Goal: Contribute content: Contribute content

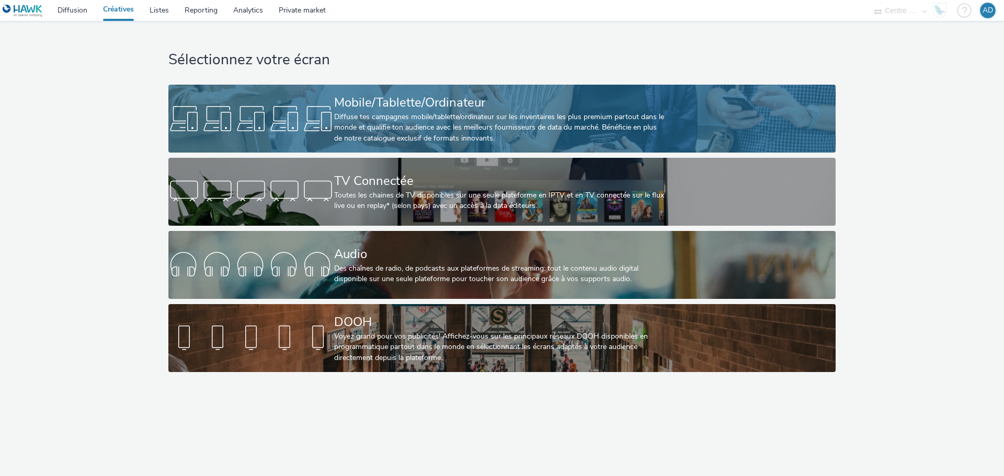
click at [403, 105] on div "Mobile/Tablette/Ordinateur" at bounding box center [499, 103] width 331 height 18
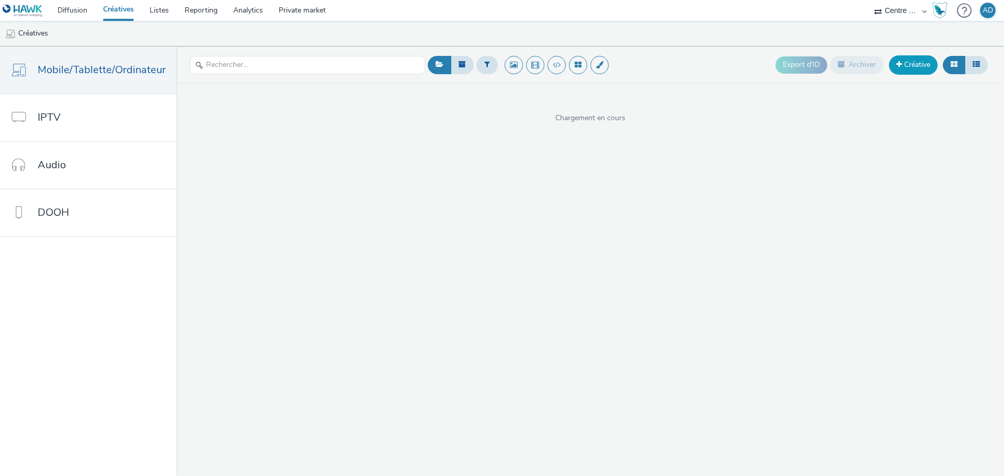
click at [918, 68] on link "Créative" at bounding box center [913, 64] width 49 height 19
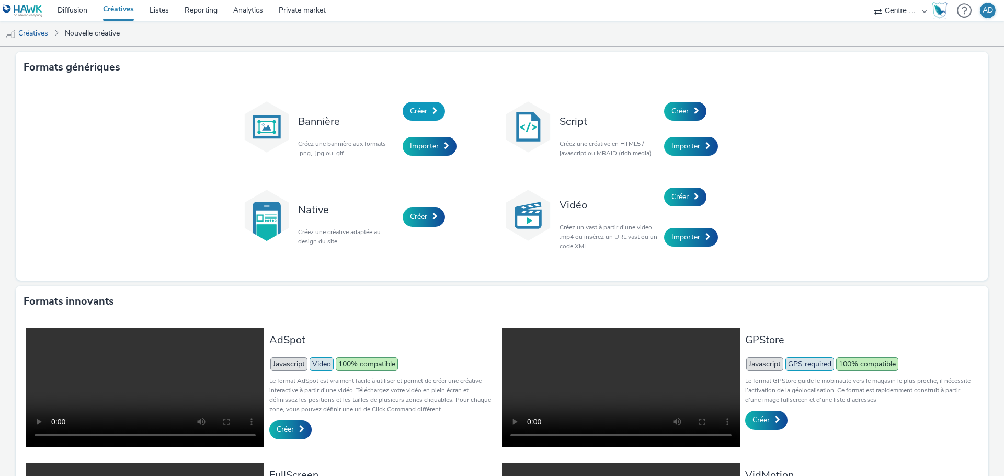
click at [417, 104] on link "Créer" at bounding box center [424, 111] width 42 height 19
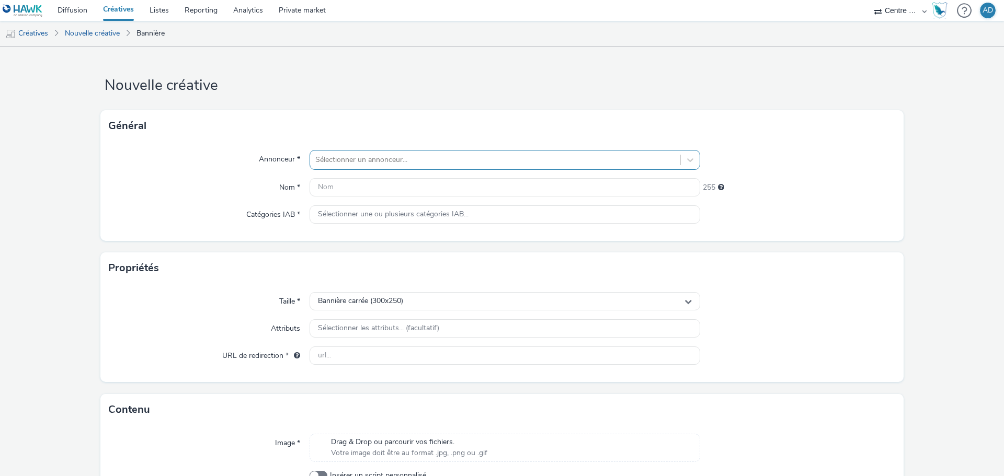
click at [380, 152] on div "Sélectionner un annonceur..." at bounding box center [495, 160] width 370 height 17
type input "UIMM"
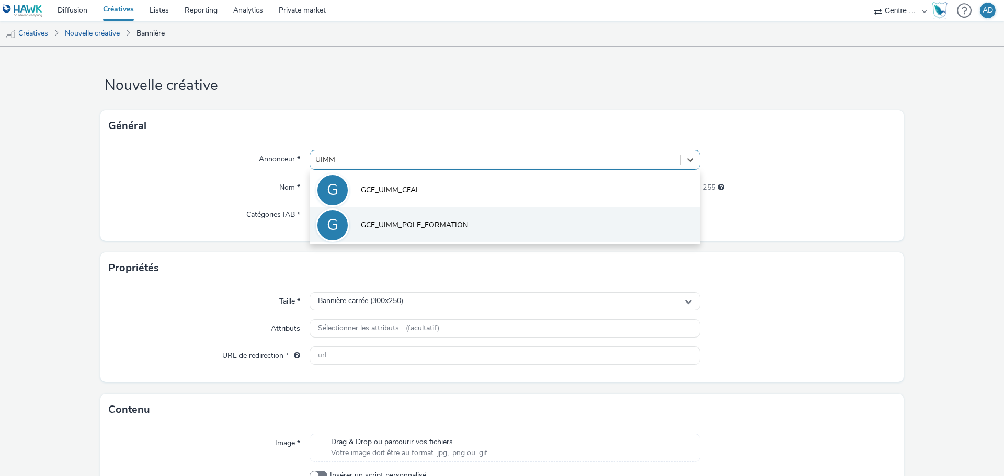
click at [429, 222] on span "GCF_UIMM_POLE_FORMATION" at bounding box center [414, 225] width 107 height 10
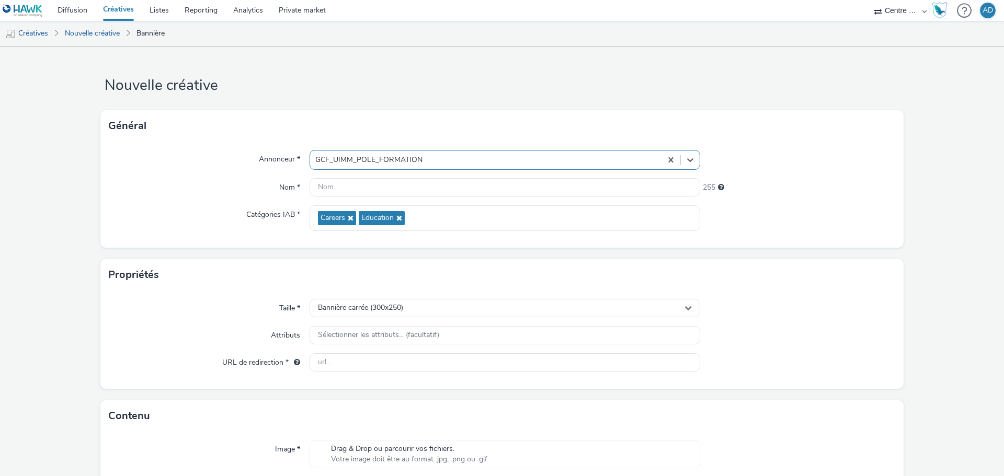
click at [816, 197] on div "Annonceur * option GCF_UIMM_POLE_FORMATION, selected. Select is focused ,type t…" at bounding box center [501, 195] width 803 height 106
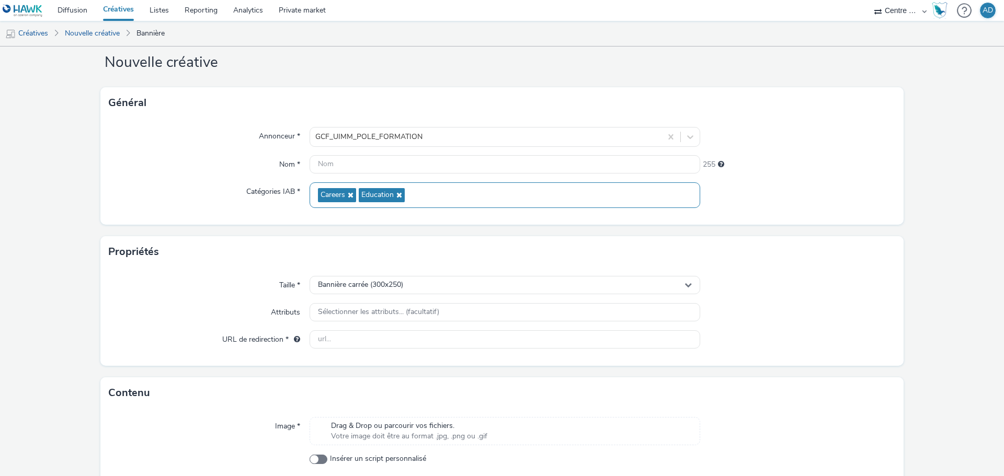
scroll to position [75, 0]
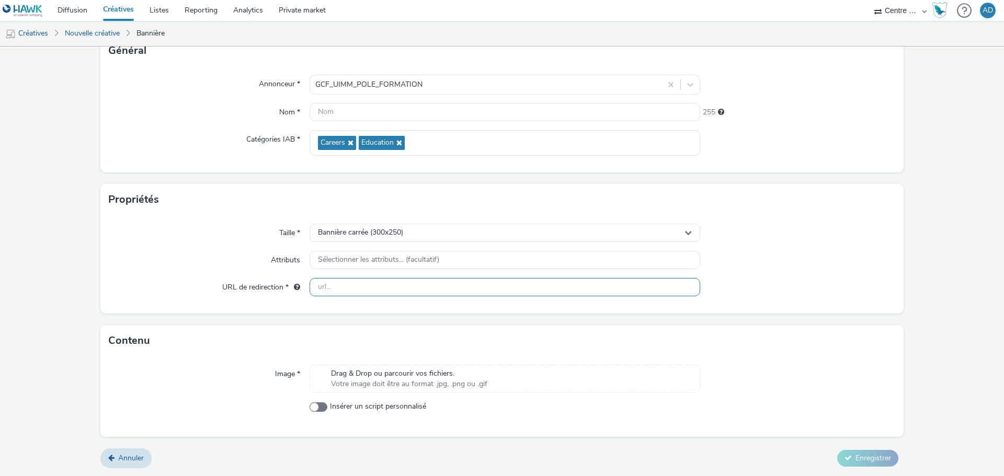
click at [394, 292] on input "text" at bounding box center [505, 287] width 391 height 18
paste input "[URL][DOMAIN_NAME]"
type input "[URL][DOMAIN_NAME]"
click at [388, 381] on span "Votre image doit être au format .jpg, .png ou .gif" at bounding box center [409, 384] width 156 height 10
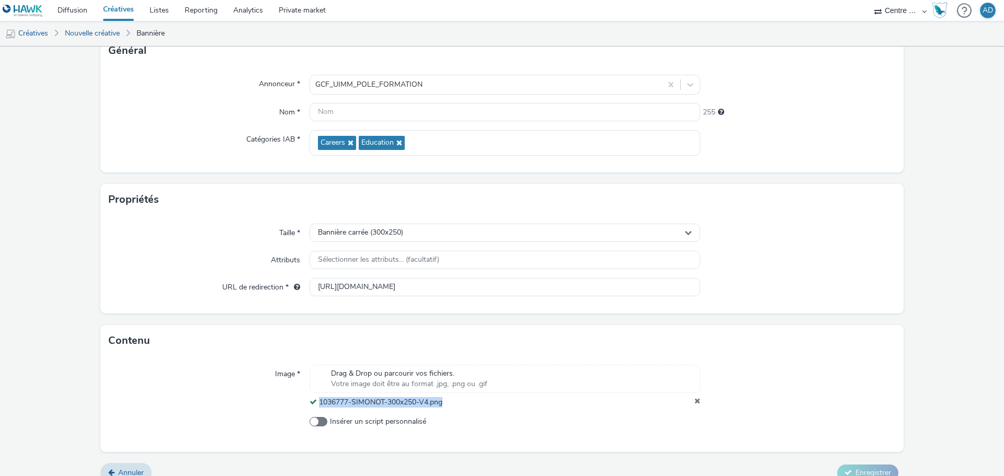
drag, startPoint x: 455, startPoint y: 404, endPoint x: 316, endPoint y: 406, distance: 139.1
click at [316, 406] on div "1036777-SIMONOT-300x250-V4.png" at bounding box center [505, 402] width 391 height 10
copy span "1036777-SIMONOT-300x250-V4.png"
click at [352, 112] on input "text" at bounding box center [505, 112] width 391 height 18
paste input "1036777-SIMONOT-300x250-V4.png"
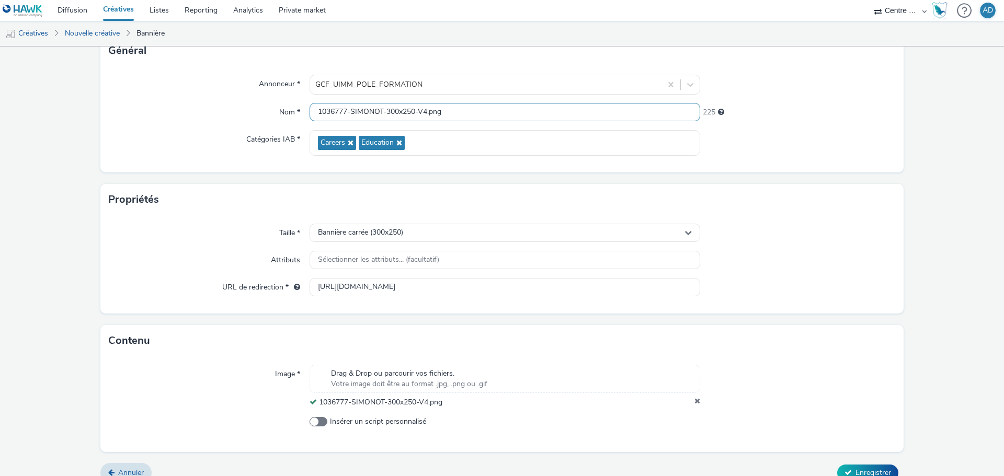
type input "1036777-SIMONOT-300x250-V4.png"
click at [809, 162] on div "Annonceur * GCF_UIMM_POLE_FORMATION Nom * 1036777-SIMONOT-300x250-V4.png 225 Ca…" at bounding box center [501, 119] width 803 height 106
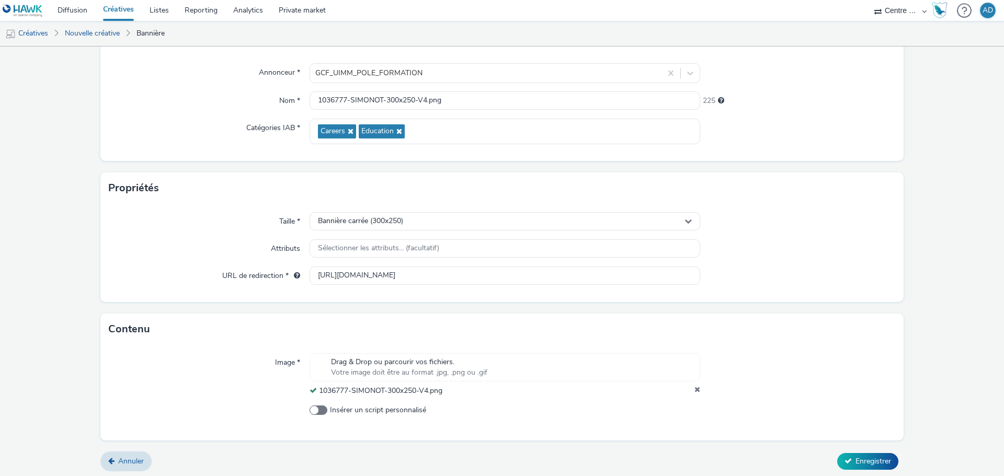
scroll to position [90, 0]
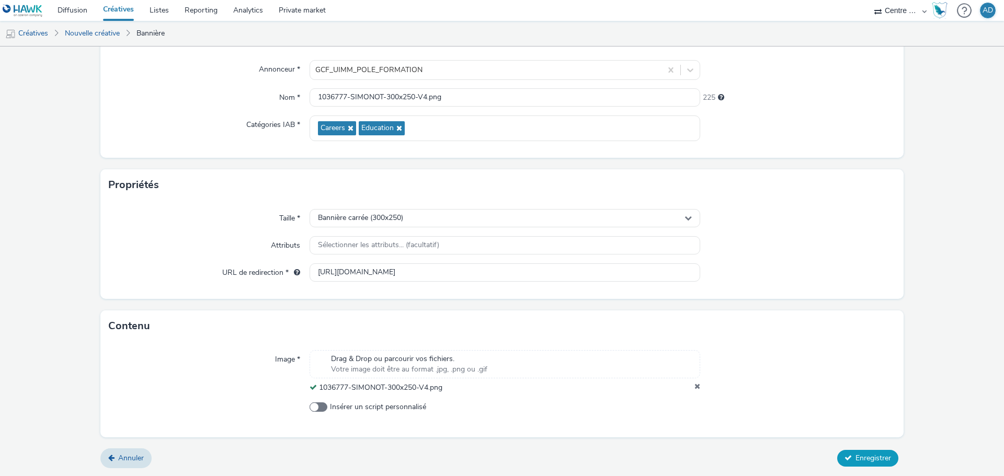
click at [852, 451] on button "Enregistrer" at bounding box center [867, 458] width 61 height 17
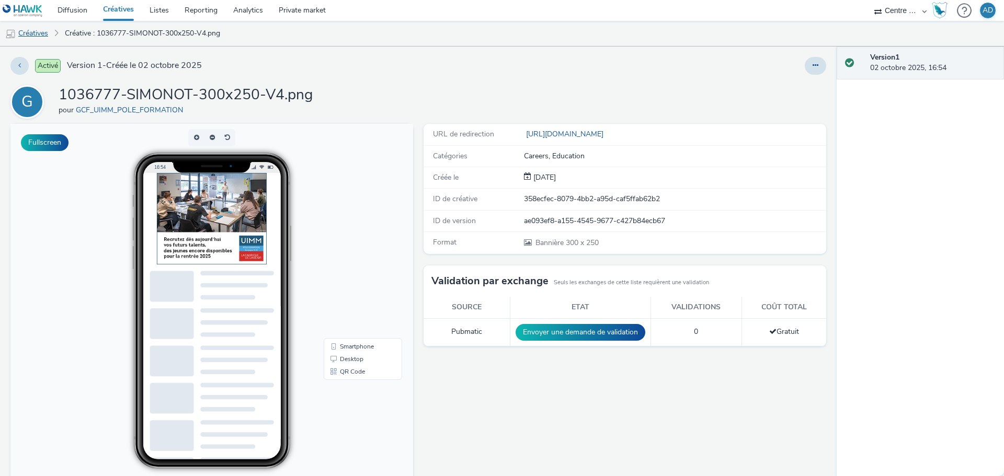
click at [36, 37] on link "Créatives" at bounding box center [26, 33] width 53 height 25
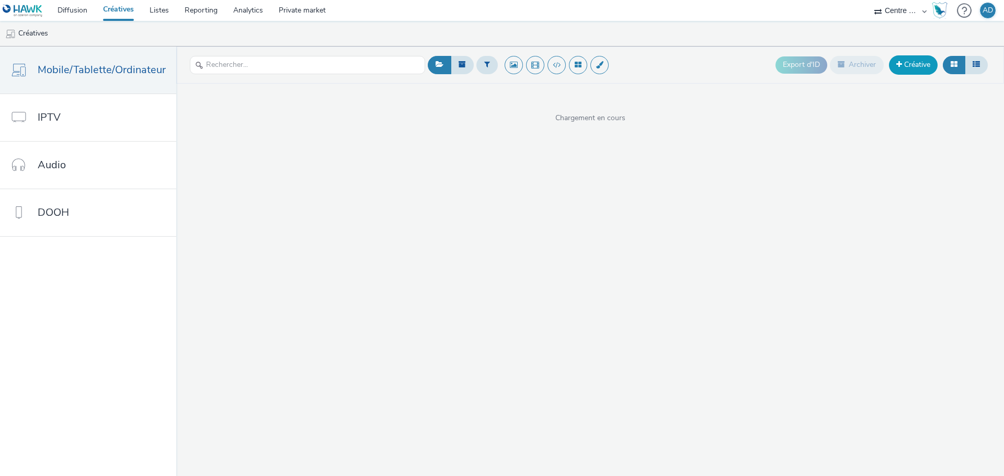
click at [918, 67] on link "Créative" at bounding box center [913, 64] width 49 height 19
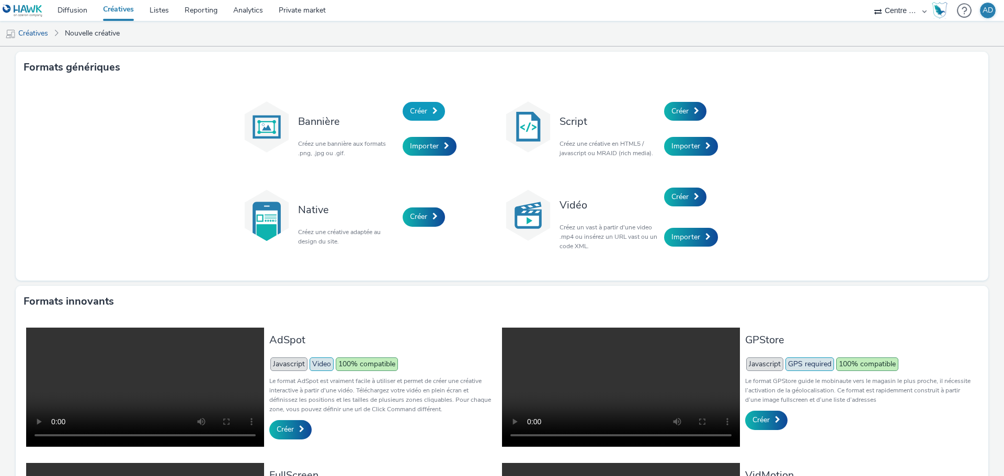
click at [426, 105] on link "Créer" at bounding box center [424, 111] width 42 height 19
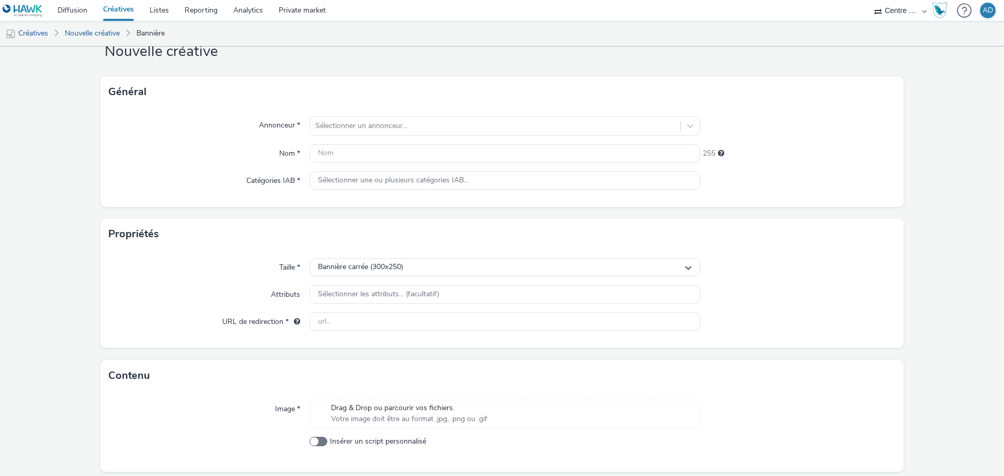
scroll to position [68, 0]
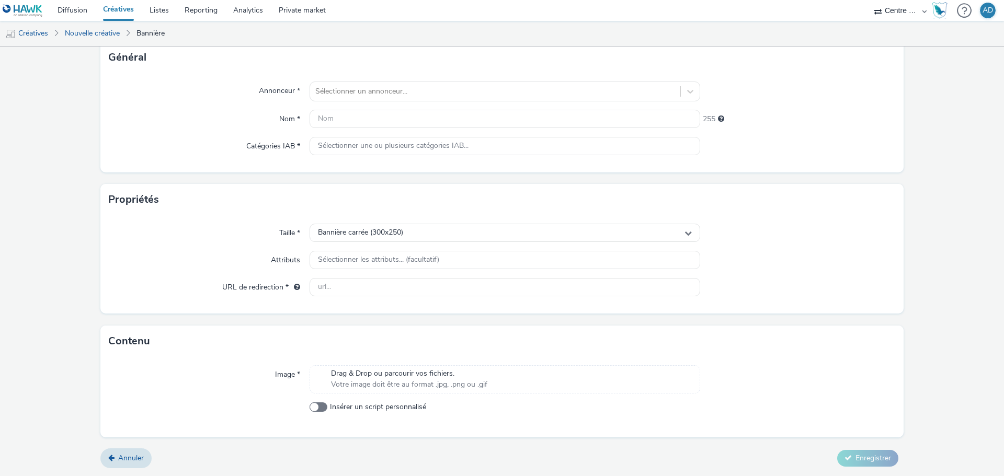
click at [371, 371] on span "Drag & Drop ou parcourir vos fichiers." at bounding box center [409, 374] width 156 height 10
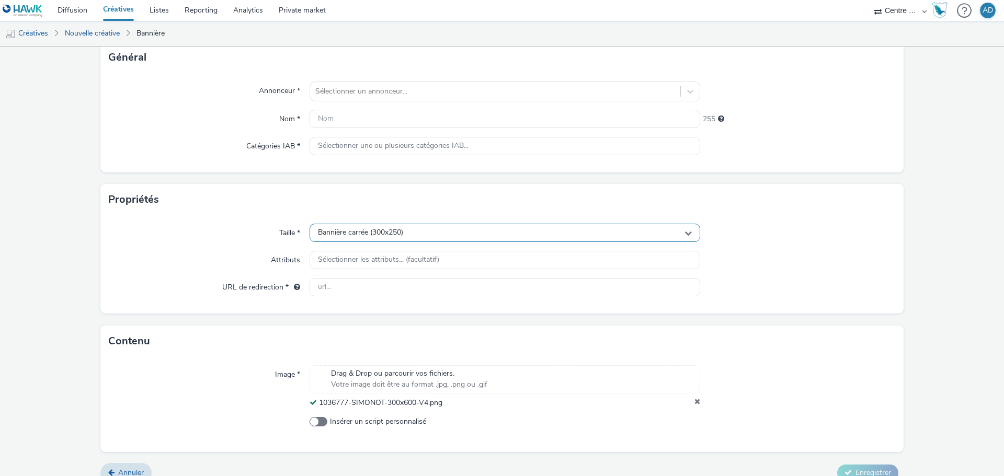
click at [419, 228] on div "Bannière carrée (300x250)" at bounding box center [505, 233] width 391 height 18
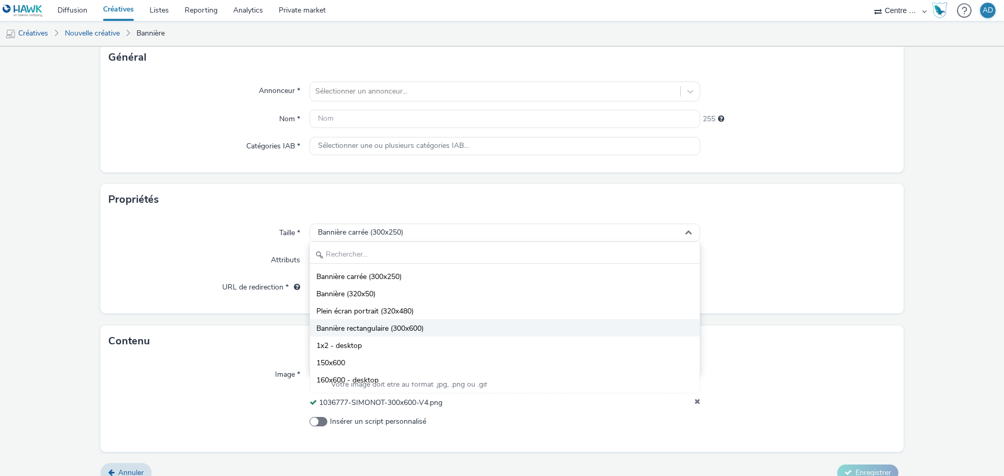
click at [408, 324] on span "Bannière rectangulaire (300x600)" at bounding box center [369, 329] width 107 height 10
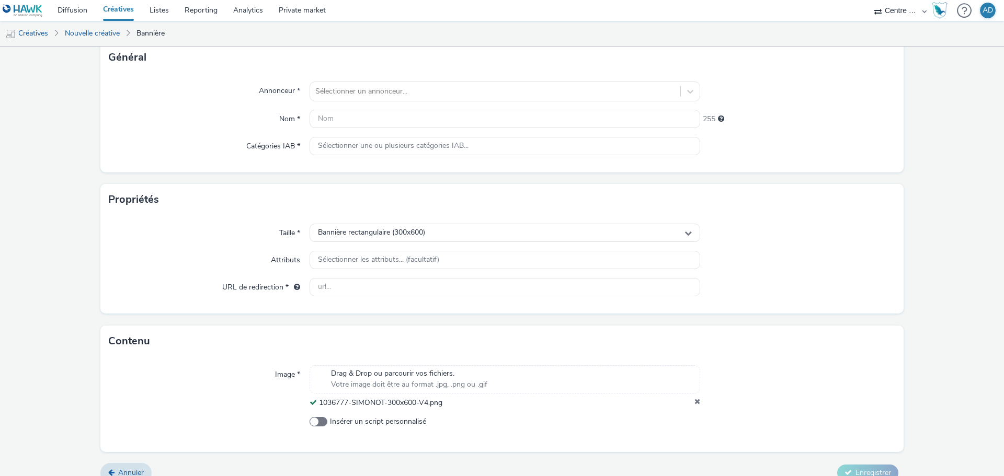
click at [876, 311] on div "Taille * Bannière rectangulaire (300x600) Attributs Sélectionner les attributs.…" at bounding box center [501, 264] width 803 height 98
drag, startPoint x: 461, startPoint y: 404, endPoint x: 316, endPoint y: 406, distance: 144.9
click at [316, 406] on div "1036777-SIMONOT-300x600-V4.png" at bounding box center [505, 403] width 391 height 10
copy span "1036777-SIMONOT-300x600-V4.png"
click at [409, 117] on input "text" at bounding box center [505, 119] width 391 height 18
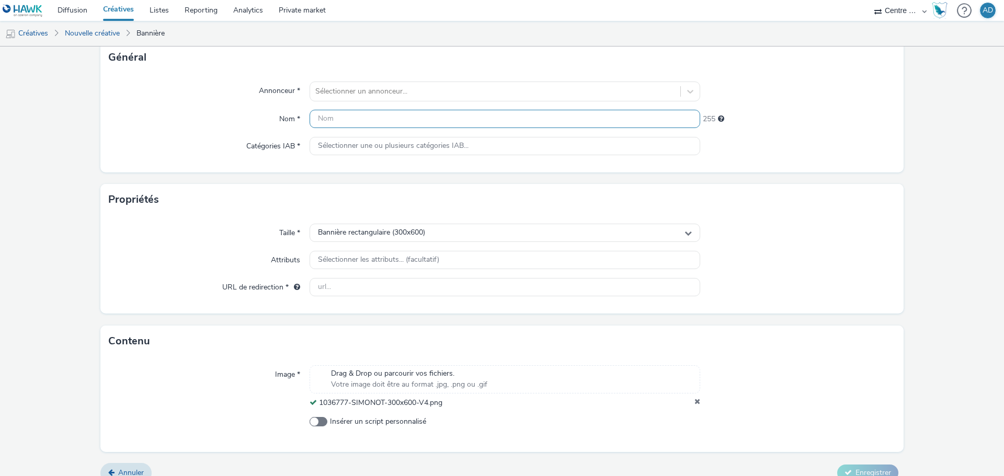
paste input "1036777-SIMONOT-300x600-V4.png"
type input "1036777-SIMONOT-300x600-V4.png"
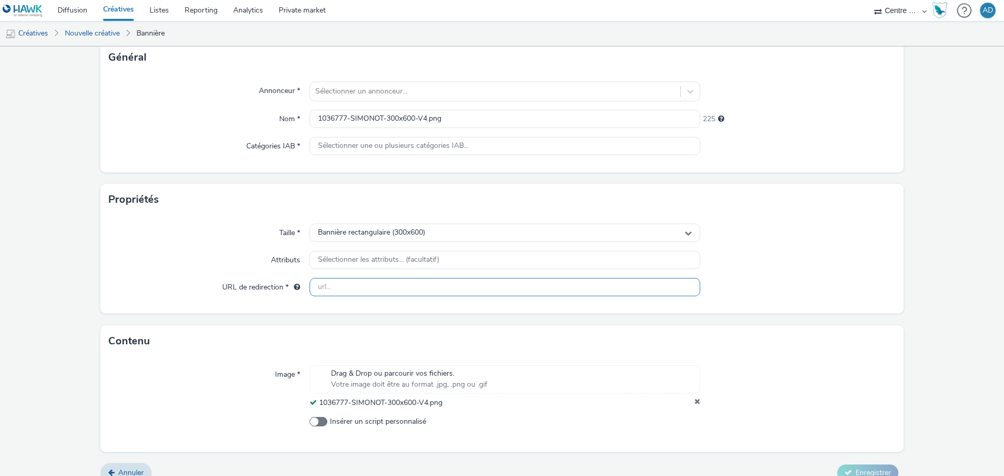
click at [404, 282] on input "text" at bounding box center [505, 287] width 391 height 18
paste input "[URL][DOMAIN_NAME]"
type input "[URL][DOMAIN_NAME]"
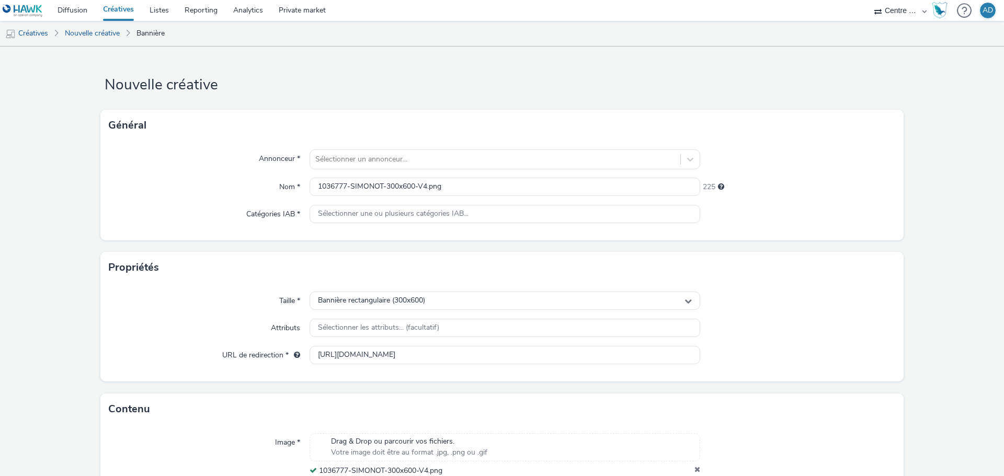
scroll to position [0, 0]
click at [463, 157] on div at bounding box center [495, 160] width 360 height 13
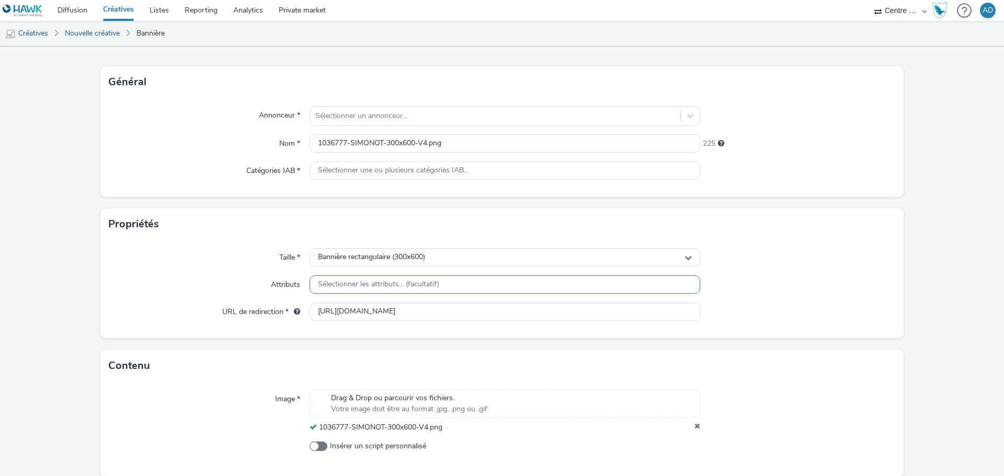
scroll to position [83, 0]
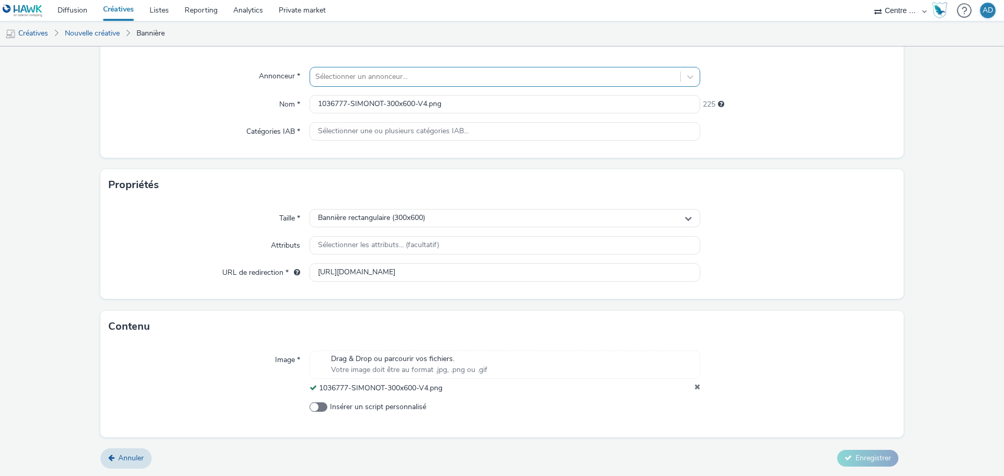
click at [416, 80] on div at bounding box center [495, 77] width 360 height 13
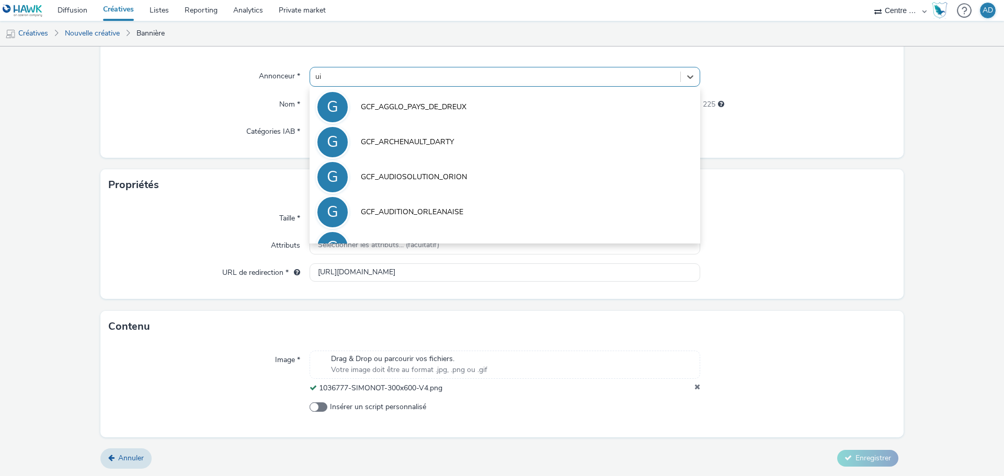
type input "uimm"
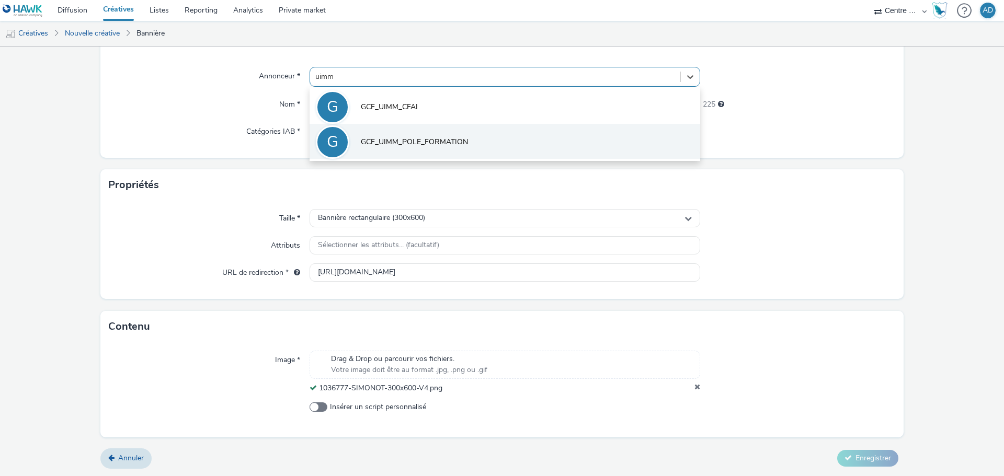
click at [438, 138] on span "GCF_UIMM_POLE_FORMATION" at bounding box center [414, 142] width 107 height 10
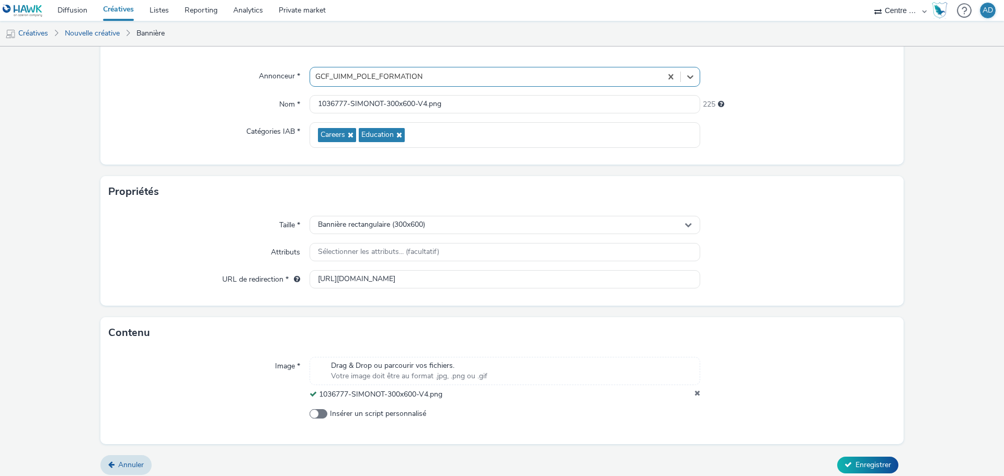
click at [880, 249] on div at bounding box center [798, 252] width 196 height 19
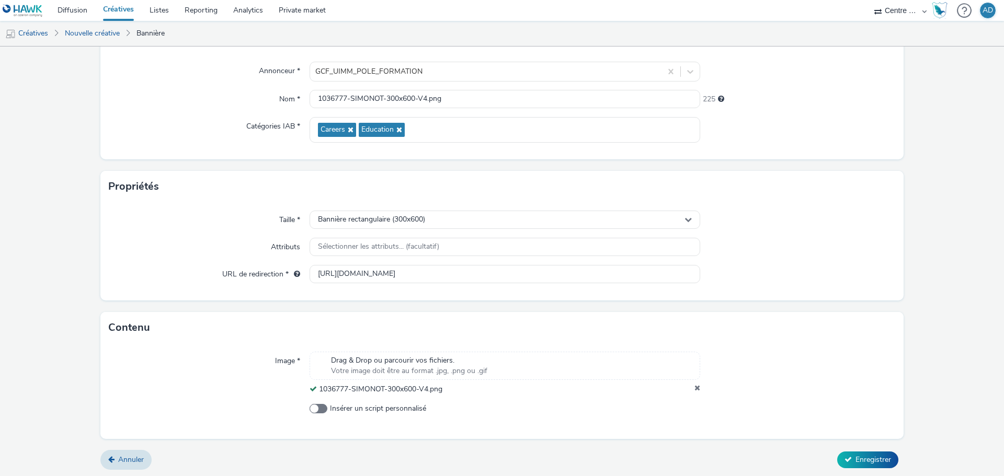
scroll to position [90, 0]
click at [860, 452] on button "Enregistrer" at bounding box center [867, 458] width 61 height 17
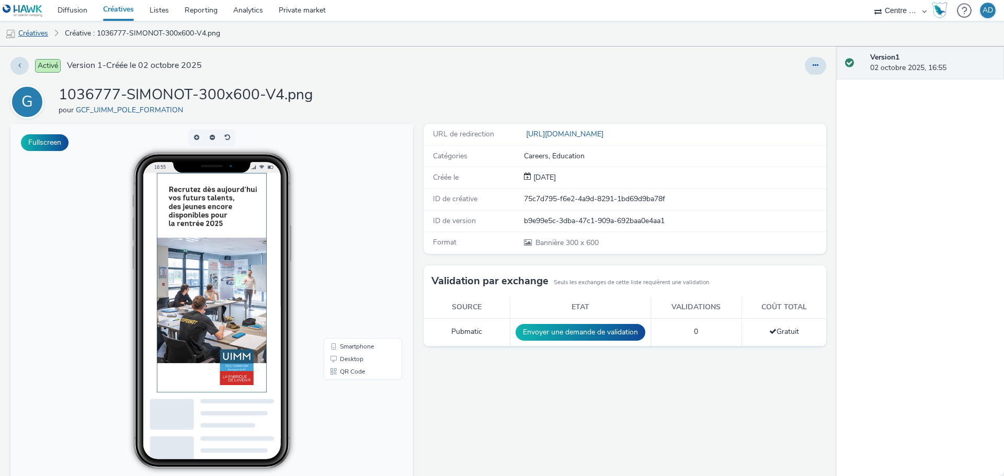
click at [29, 31] on link "Créatives" at bounding box center [26, 33] width 53 height 25
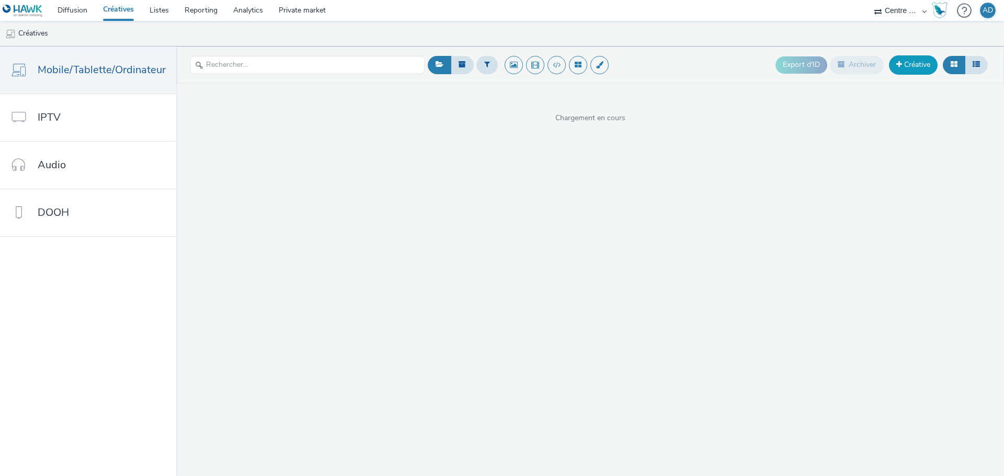
click at [921, 67] on link "Créative" at bounding box center [913, 64] width 49 height 19
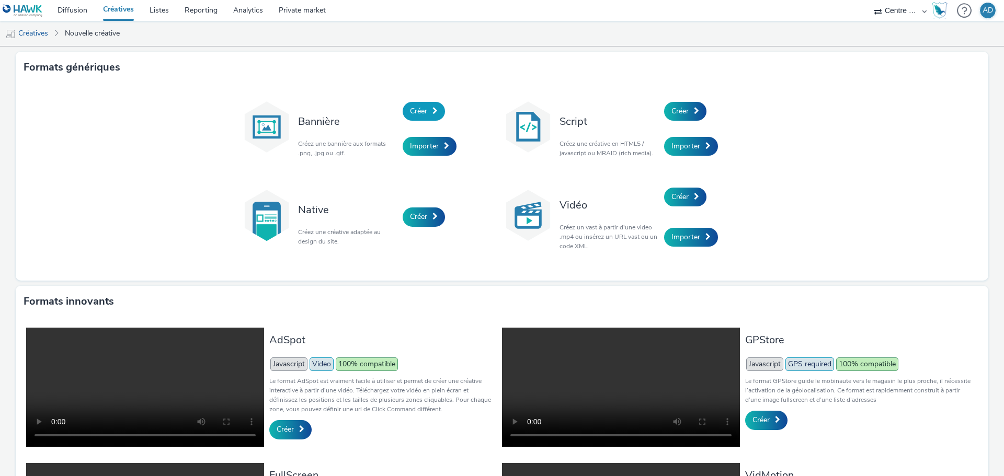
click at [403, 113] on link "Créer" at bounding box center [424, 111] width 42 height 19
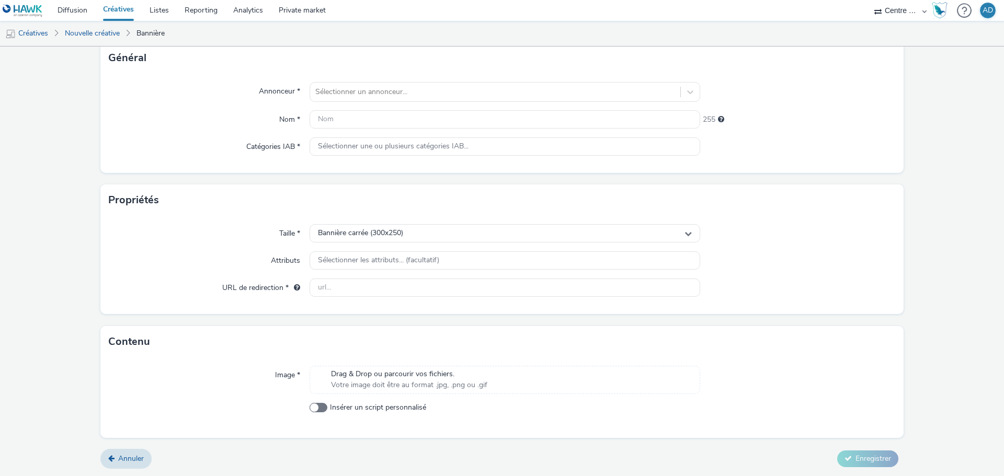
scroll to position [68, 0]
click at [384, 373] on span "Drag & Drop ou parcourir vos fichiers." at bounding box center [409, 374] width 156 height 10
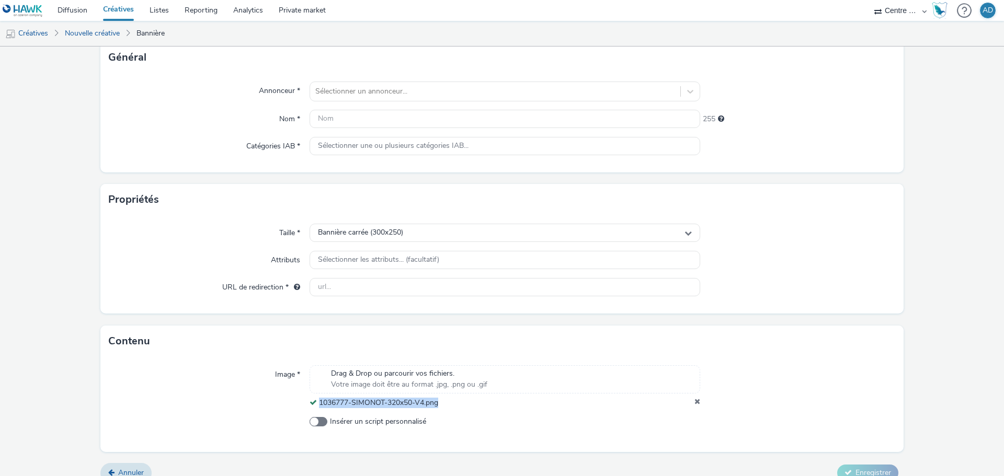
drag, startPoint x: 447, startPoint y: 404, endPoint x: 318, endPoint y: 405, distance: 128.6
click at [318, 405] on div "1036777-SIMONOT-320x50-V4.png" at bounding box center [505, 403] width 391 height 10
copy span "1036777-SIMONOT-320x50-V4.png"
click at [404, 119] on input "text" at bounding box center [505, 119] width 391 height 18
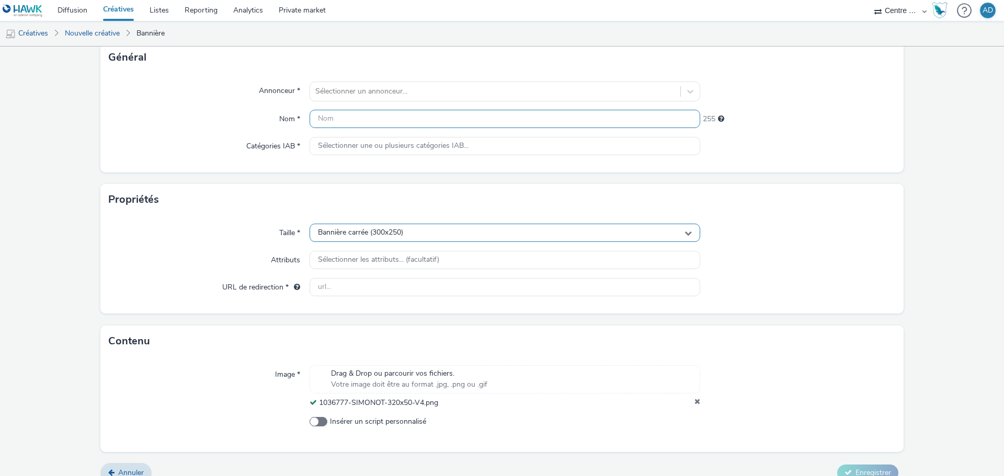
paste input "1036777-SIMONOT-320x50-V4.png"
type input "1036777-SIMONOT-320x50-V4.png"
click at [411, 231] on div "Bannière carrée (300x250)" at bounding box center [505, 233] width 391 height 18
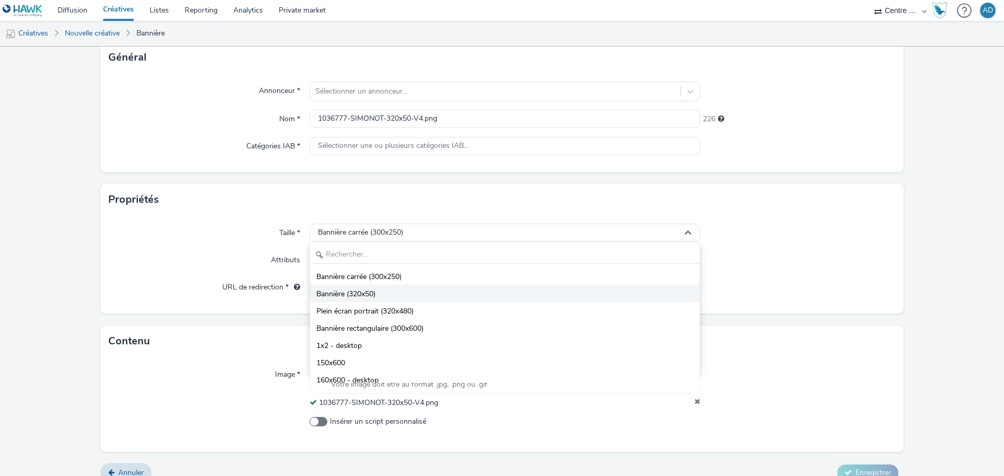
click at [403, 293] on li "Bannière (320x50)" at bounding box center [505, 293] width 390 height 17
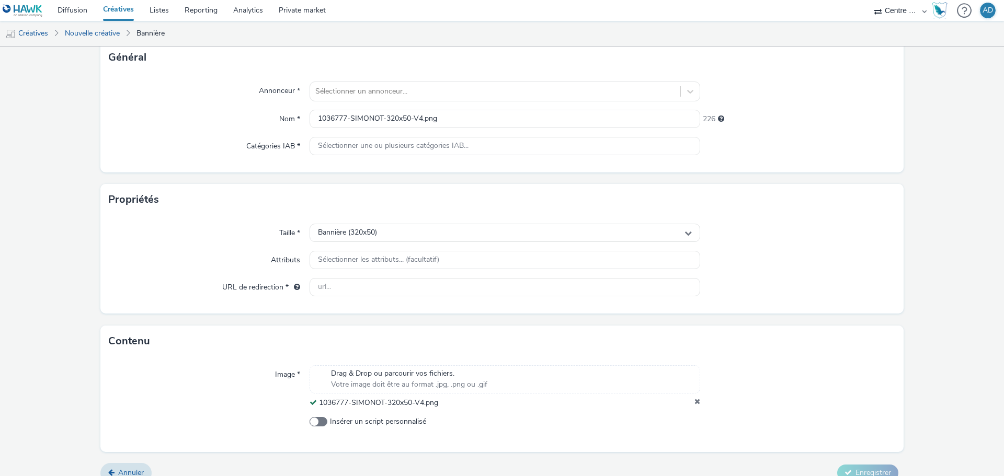
click at [789, 254] on div at bounding box center [798, 260] width 196 height 19
drag, startPoint x: 388, startPoint y: 290, endPoint x: 466, endPoint y: 284, distance: 77.6
click at [388, 290] on input "text" at bounding box center [505, 287] width 391 height 18
paste input "[URL][DOMAIN_NAME]"
type input "[URL][DOMAIN_NAME]"
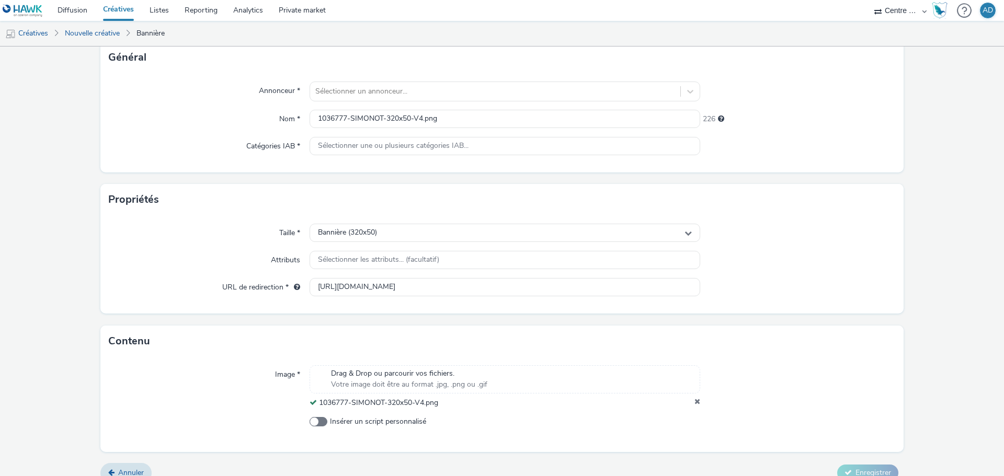
click at [790, 282] on div at bounding box center [798, 287] width 196 height 19
click at [416, 90] on div at bounding box center [495, 91] width 360 height 13
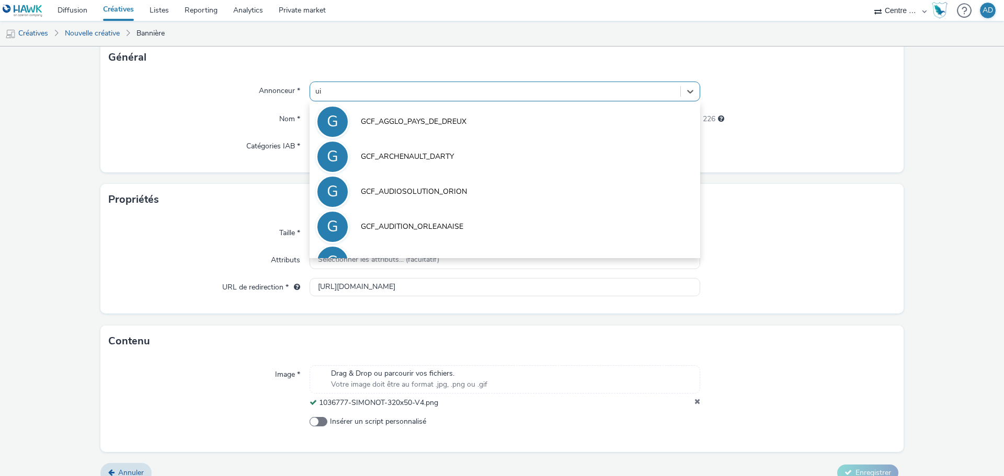
type input "uimm"
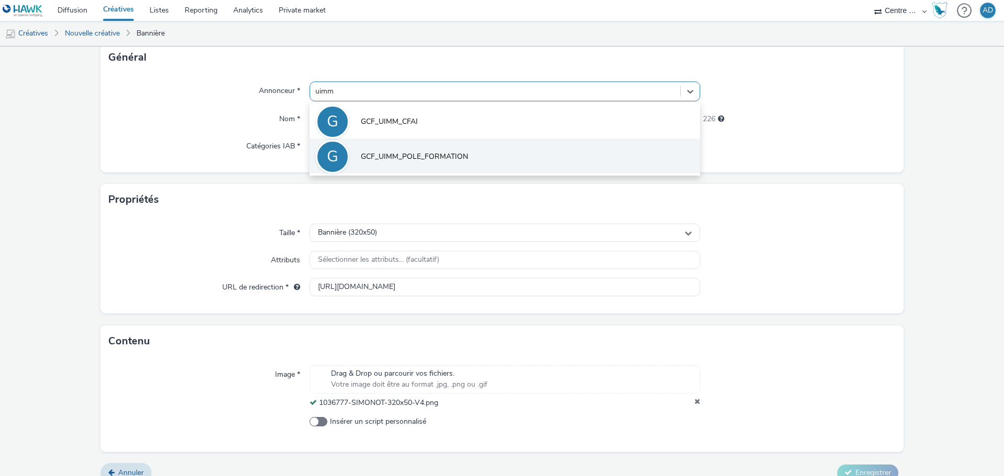
click at [449, 149] on li "G GCF_UIMM_POLE_FORMATION" at bounding box center [505, 156] width 391 height 35
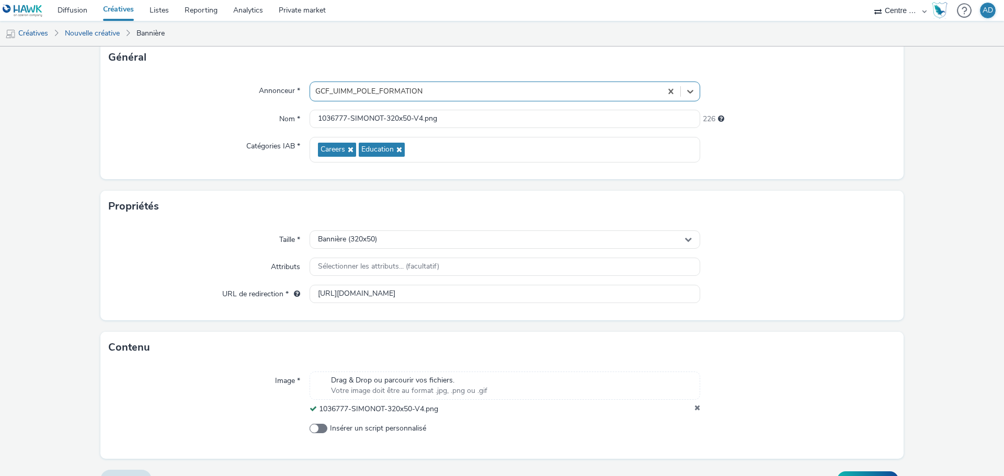
click at [854, 225] on div "Taille * Bannière (320x50) Attributs Sélectionner les attributs... (facultatif)…" at bounding box center [501, 271] width 803 height 98
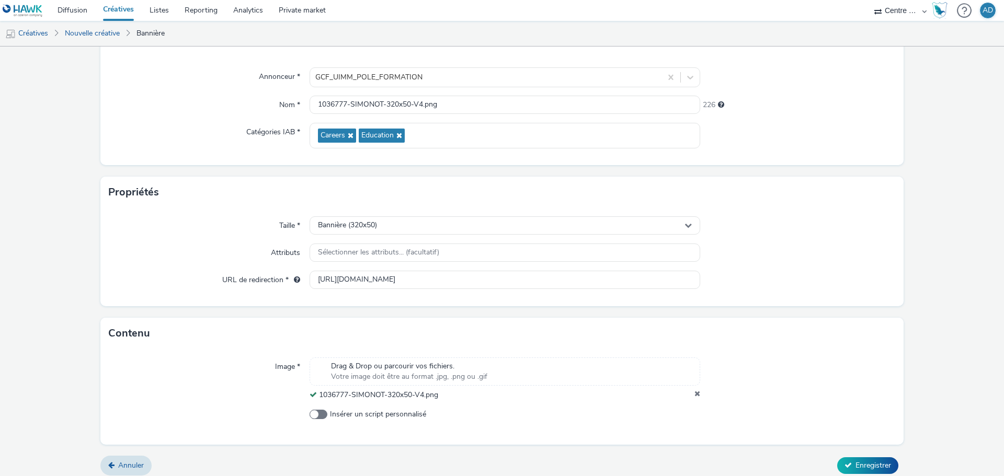
scroll to position [90, 0]
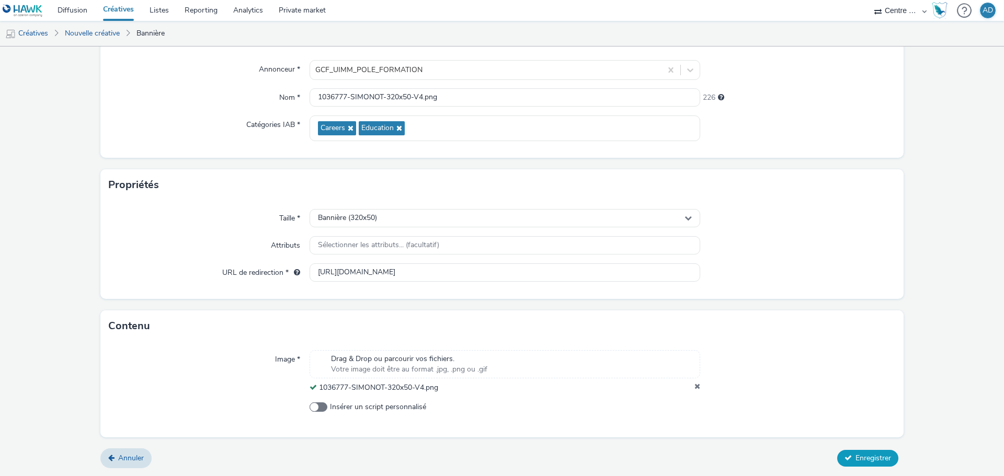
click at [856, 464] on button "Enregistrer" at bounding box center [867, 458] width 61 height 17
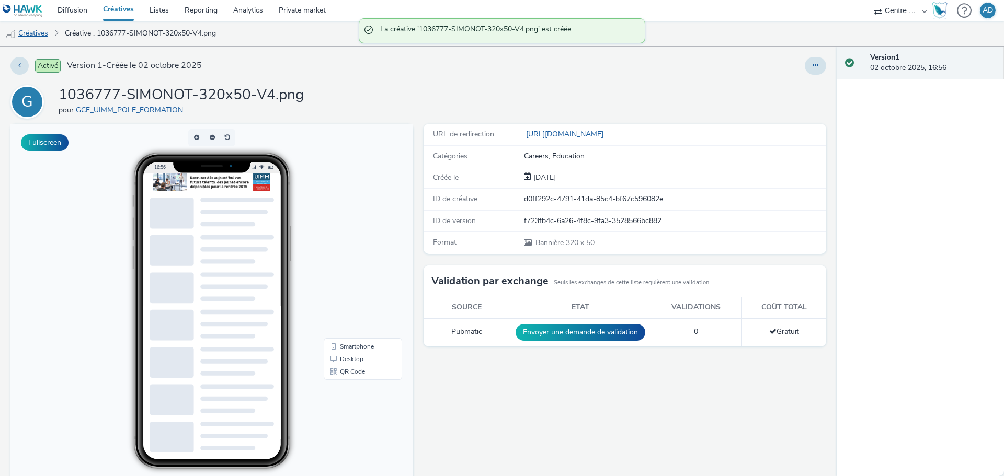
click at [43, 31] on link "Créatives" at bounding box center [26, 33] width 53 height 25
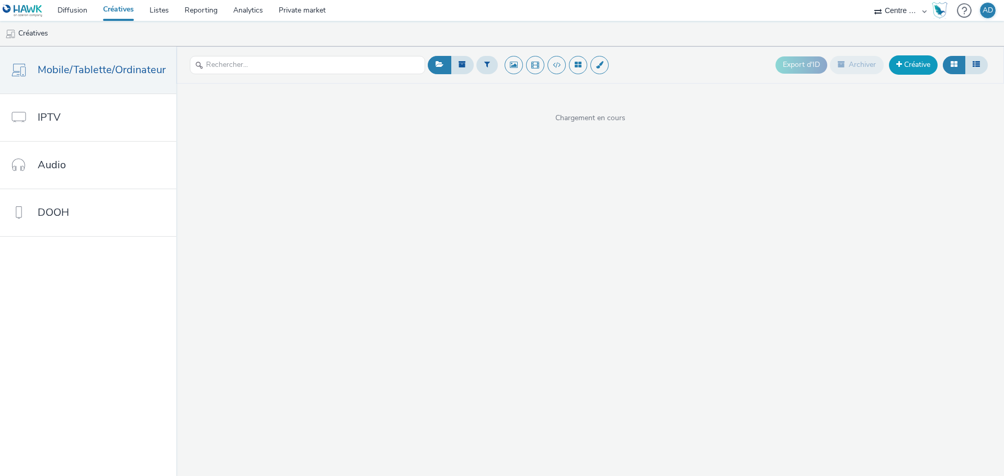
click at [912, 61] on link "Créative" at bounding box center [913, 64] width 49 height 19
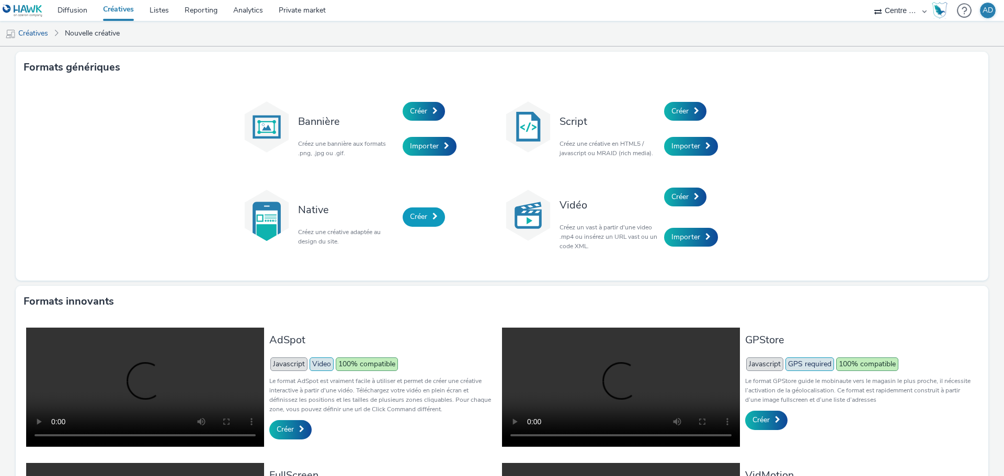
click at [427, 214] on link "Créer" at bounding box center [424, 217] width 42 height 19
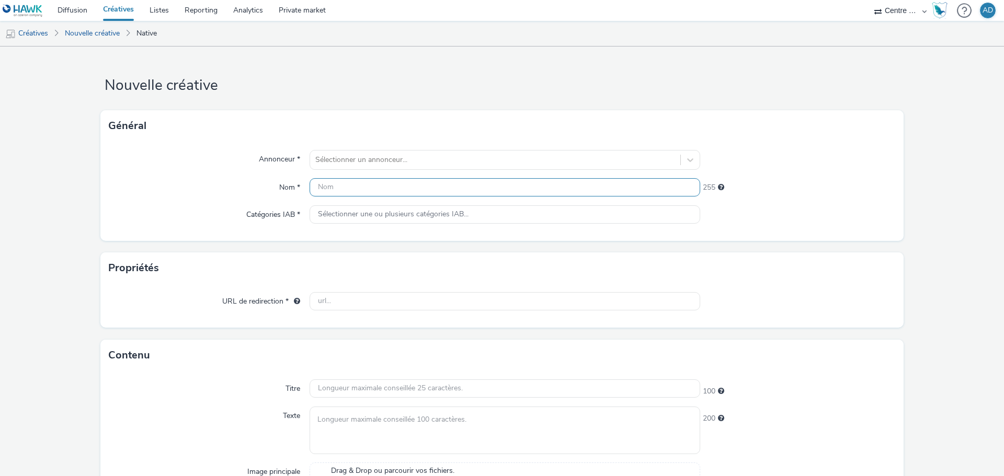
click at [349, 188] on input "text" at bounding box center [505, 187] width 391 height 18
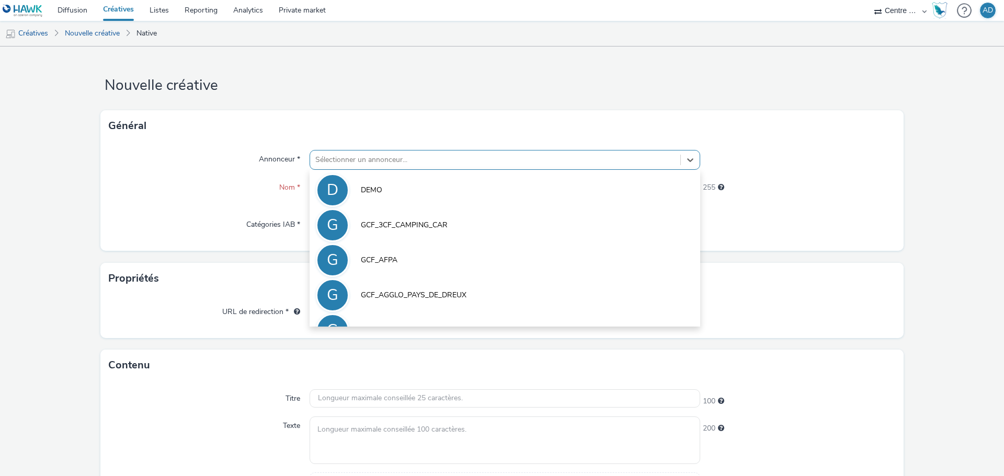
click at [369, 163] on div at bounding box center [495, 160] width 360 height 13
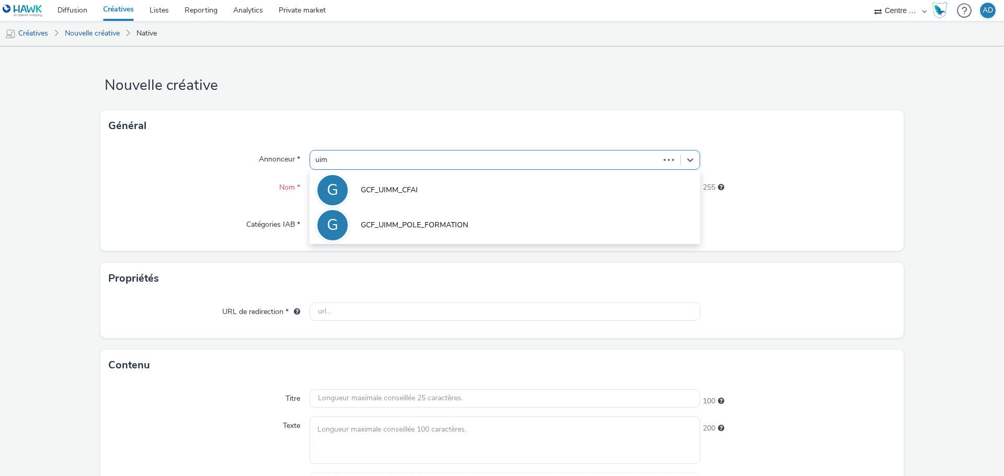
type input "uimm"
click at [433, 218] on li "G GCF_UIMM_POLE_FORMATION" at bounding box center [505, 224] width 391 height 35
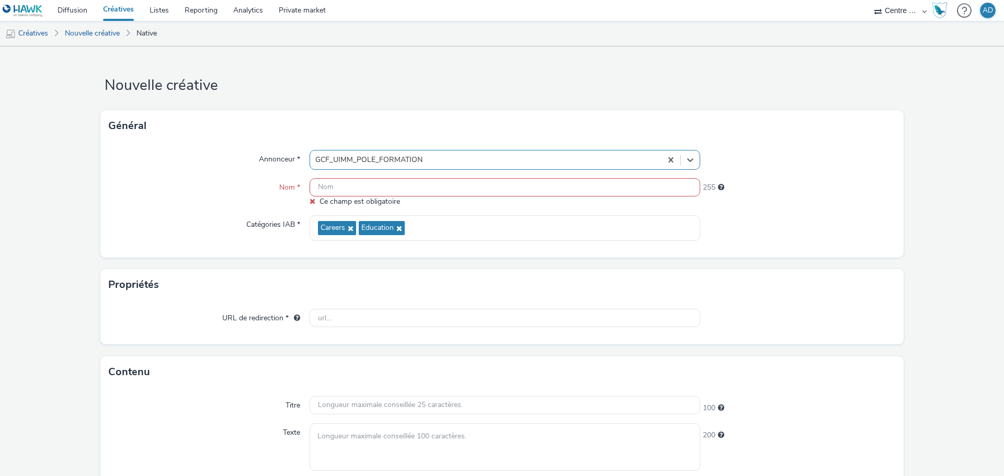
scroll to position [157, 0]
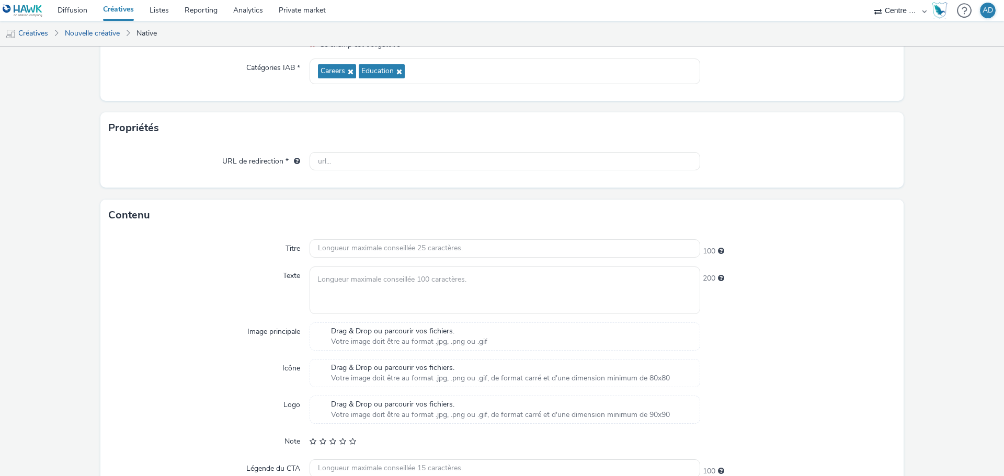
click at [415, 325] on div "Drag & Drop ou parcourir vos fichiers. Votre image doit être au format .jpg, .p…" at bounding box center [505, 337] width 391 height 28
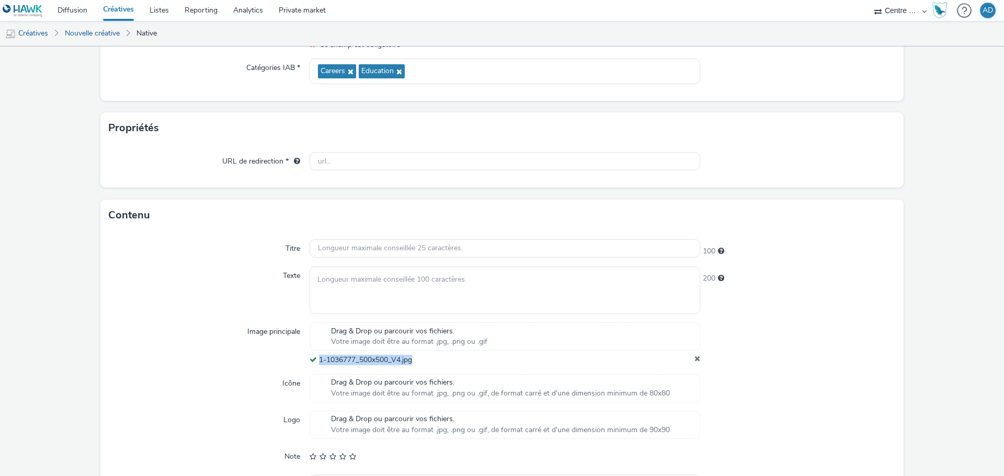
drag, startPoint x: 411, startPoint y: 366, endPoint x: 316, endPoint y: 360, distance: 95.3
click at [316, 360] on div "Titre 100 Texte 200 Image principale Drag & Drop ou parcourir vos fichiers. Vot…" at bounding box center [501, 384] width 803 height 306
copy span "1-1036777_500x500_V4.jpg"
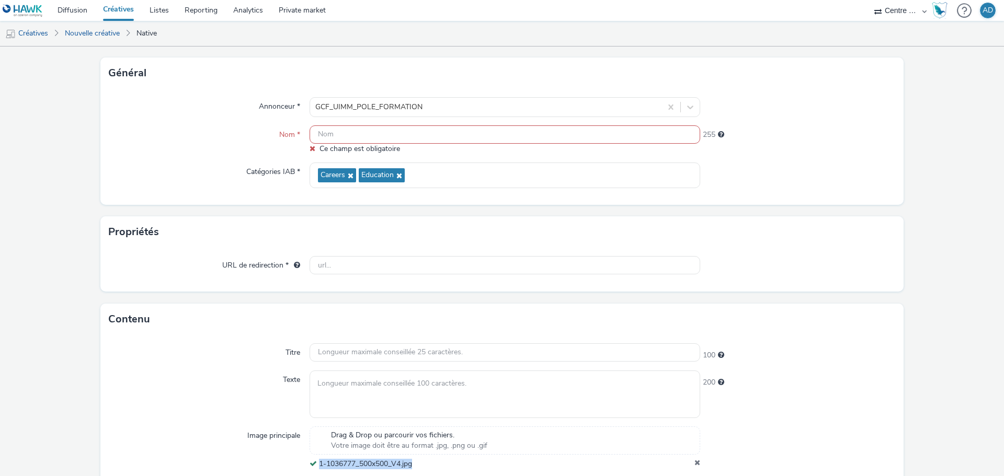
scroll to position [52, 0]
click at [404, 138] on input "text" at bounding box center [505, 135] width 391 height 18
paste input "1-1036777_500x500_V4.jpg"
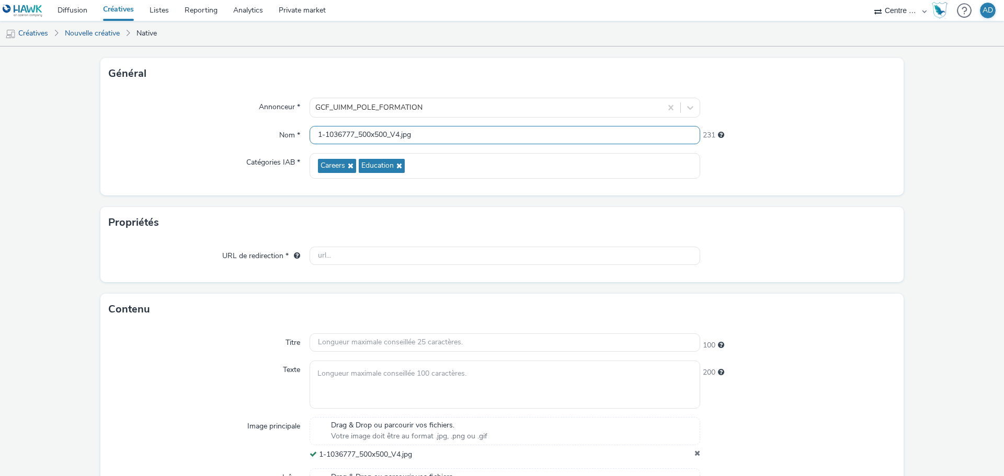
type input "1-1036777_500x500_V4.jpg"
drag, startPoint x: 367, startPoint y: 268, endPoint x: 348, endPoint y: 273, distance: 19.7
click at [367, 268] on div "URL de redirection *" at bounding box center [501, 260] width 803 height 44
click at [358, 258] on input "text" at bounding box center [505, 256] width 391 height 18
paste input "[URL][DOMAIN_NAME]"
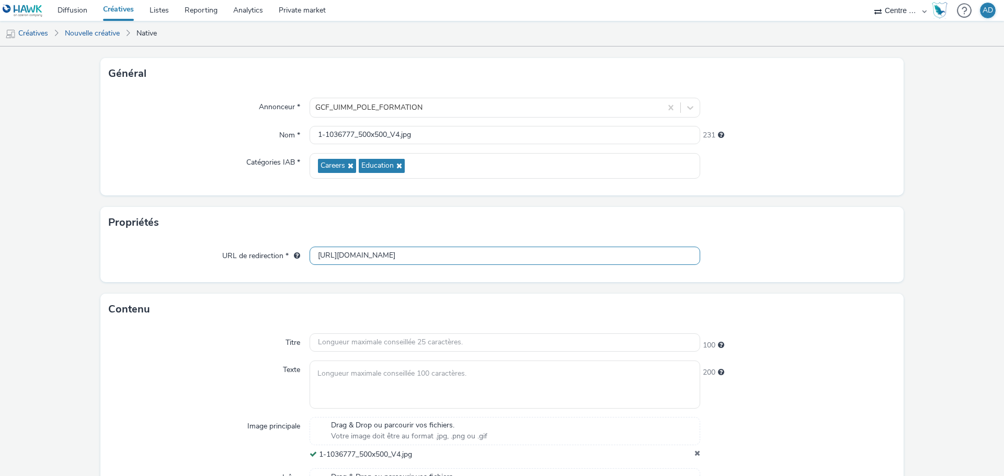
type input "[URL][DOMAIN_NAME]"
click at [357, 336] on input "text" at bounding box center [505, 343] width 391 height 18
paste input "Besoin d’un alternant ?"
type input "Besoin d’un alternant ?"
drag, startPoint x: 392, startPoint y: 375, endPoint x: 384, endPoint y: 381, distance: 9.9
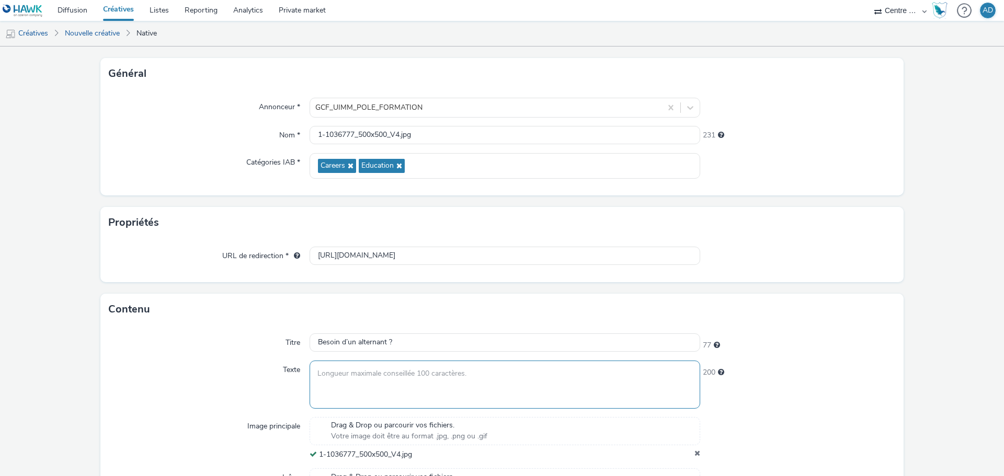
click at [392, 375] on textarea at bounding box center [505, 385] width 391 height 48
paste textarea "Des alternants formés et disponibles dès maintenant"
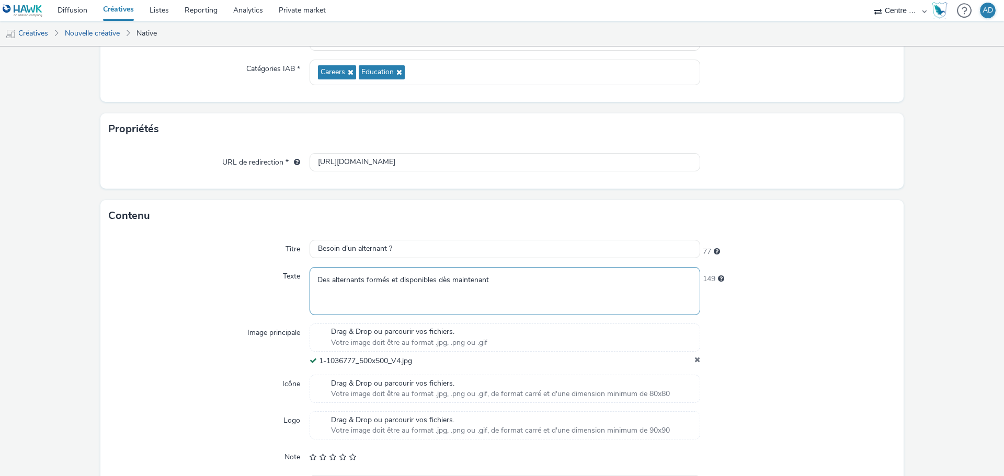
scroll to position [157, 0]
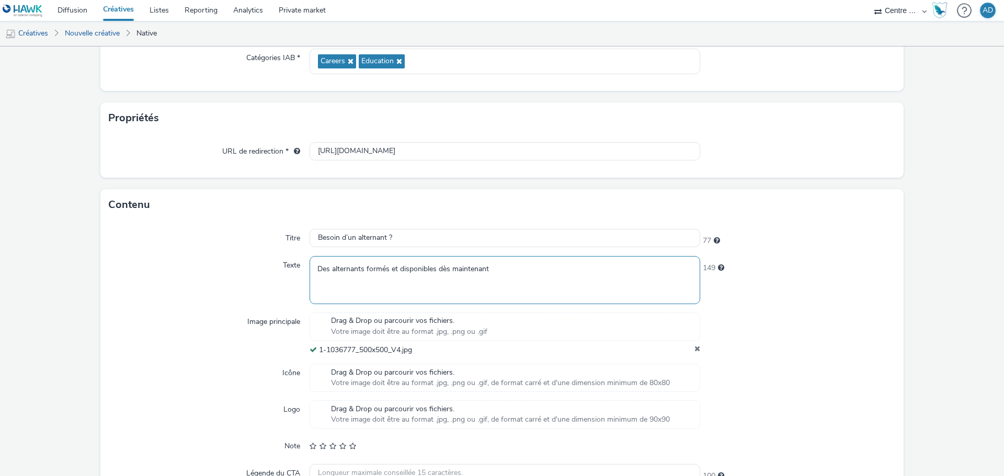
type textarea "Des alternants formés et disponibles dès maintenant"
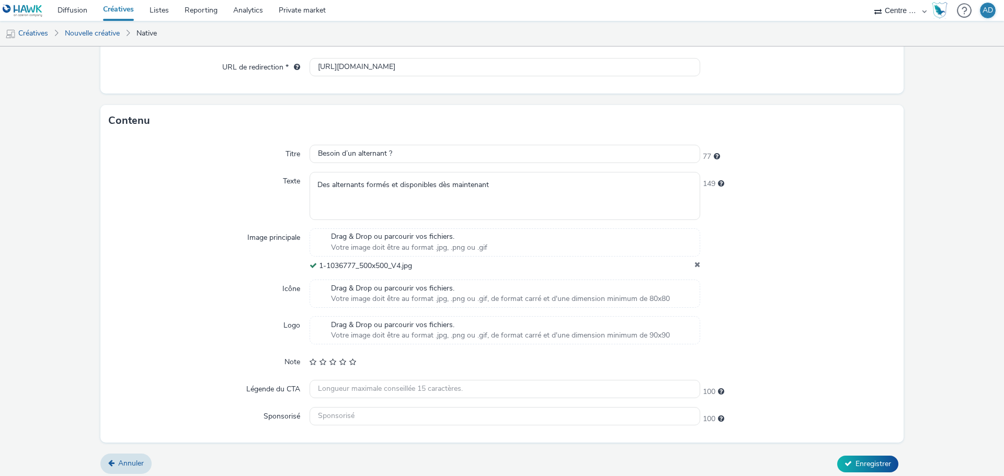
scroll to position [247, 0]
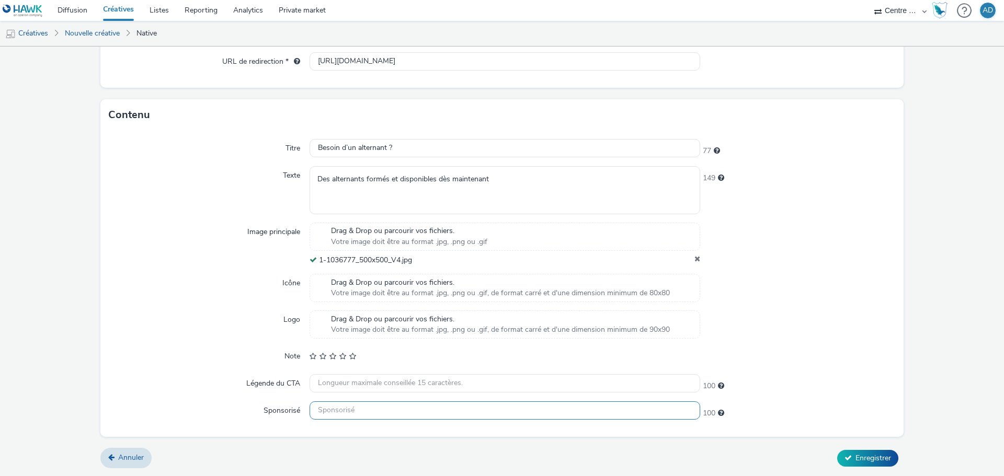
drag, startPoint x: 361, startPoint y: 409, endPoint x: 427, endPoint y: 410, distance: 65.9
click at [361, 409] on input "text" at bounding box center [505, 411] width 391 height 18
paste input "Pôle Formation 58-89"
type input "Pôle Formation 58-89"
click at [901, 355] on form "Nouvelle créative Général Annonceur * GCF_UIMM_POLE_FORMATION Nom * 1-1036777_5…" at bounding box center [502, 138] width 1004 height 677
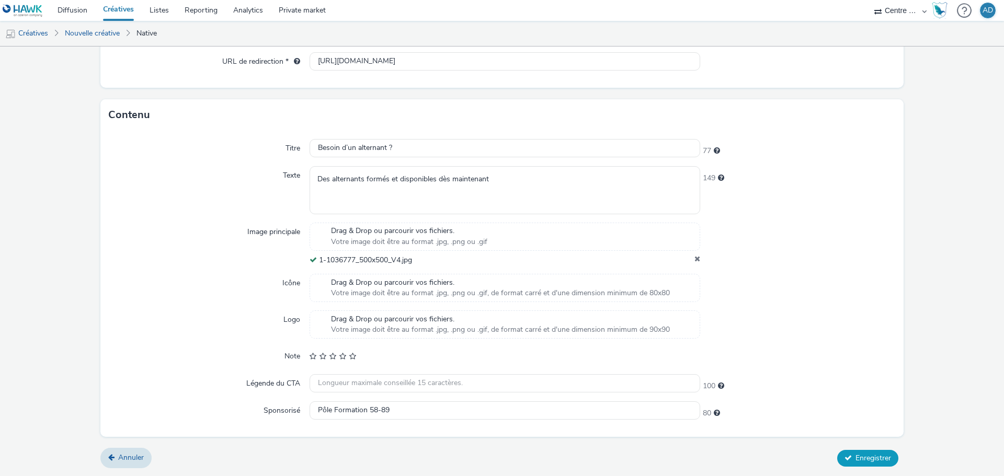
click at [857, 463] on span "Enregistrer" at bounding box center [873, 458] width 36 height 10
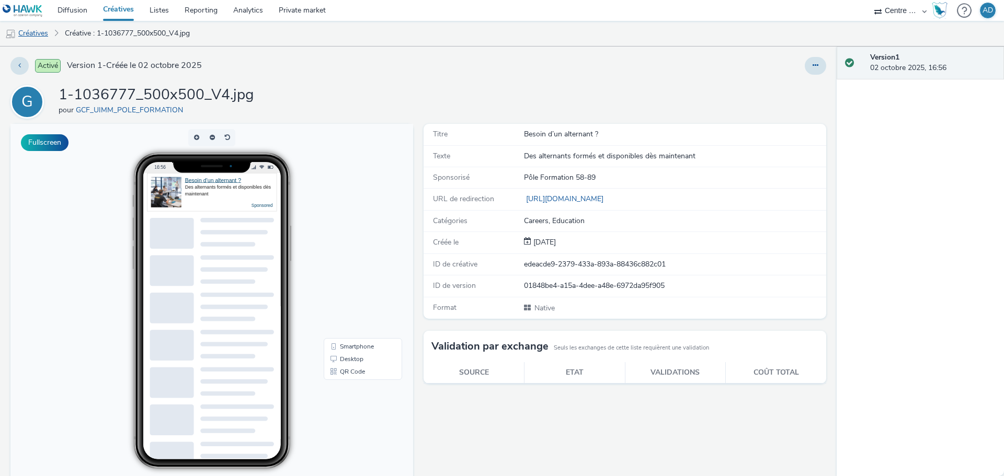
click at [19, 42] on link "Créatives" at bounding box center [26, 33] width 53 height 25
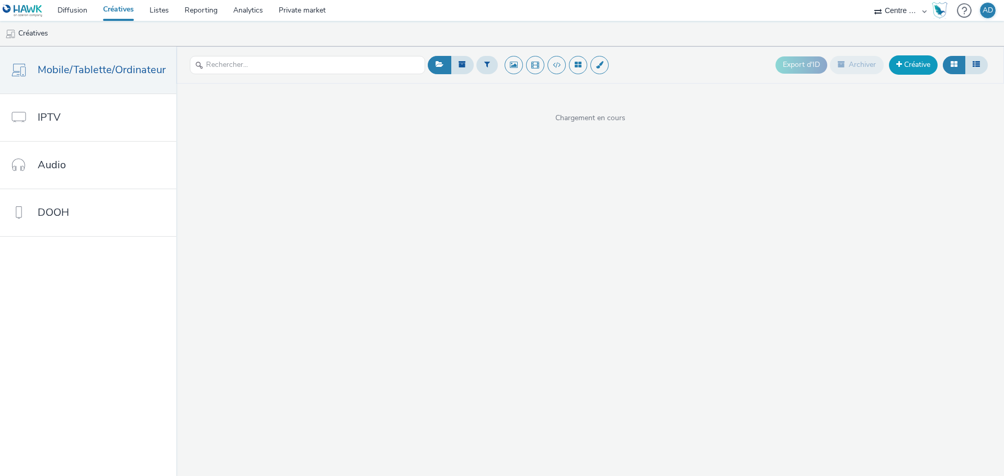
click at [922, 64] on link "Créative" at bounding box center [913, 64] width 49 height 19
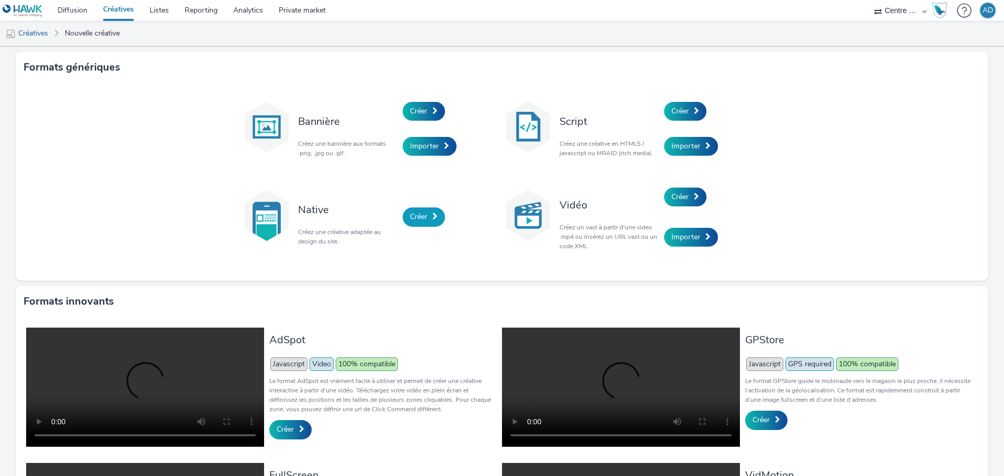
click at [429, 221] on link "Créer" at bounding box center [424, 217] width 42 height 19
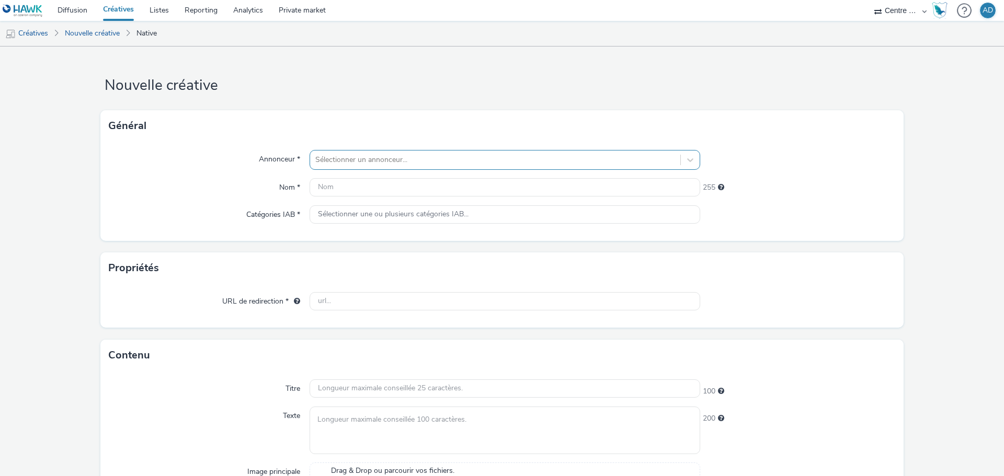
click at [398, 159] on div at bounding box center [495, 160] width 360 height 13
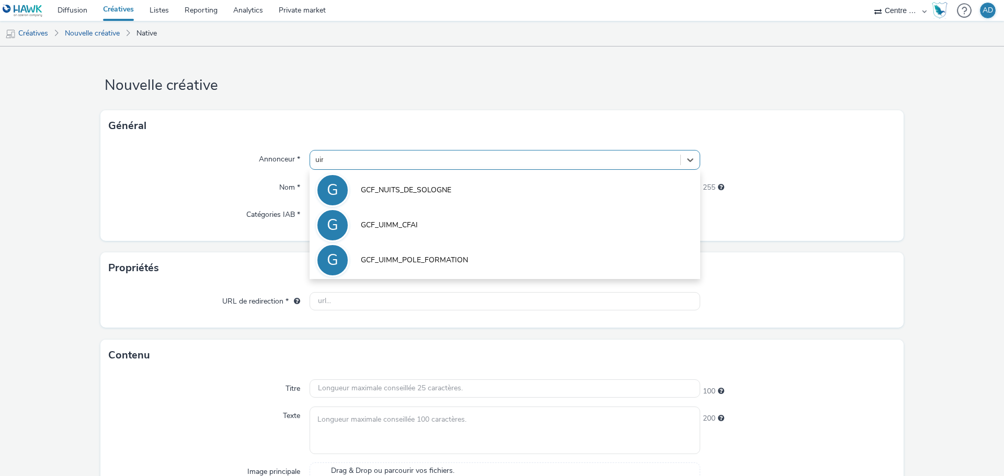
type input "uimm"
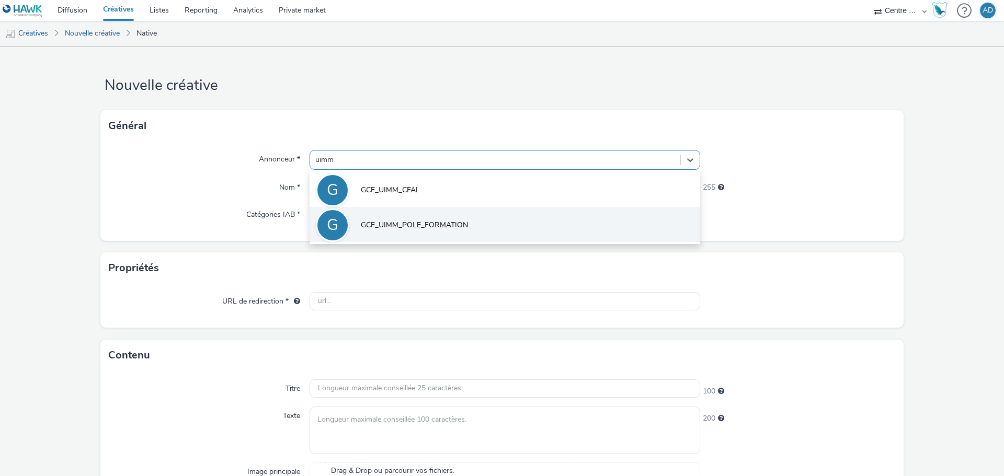
click at [399, 219] on li "G GCF_UIMM_POLE_FORMATION" at bounding box center [505, 224] width 391 height 35
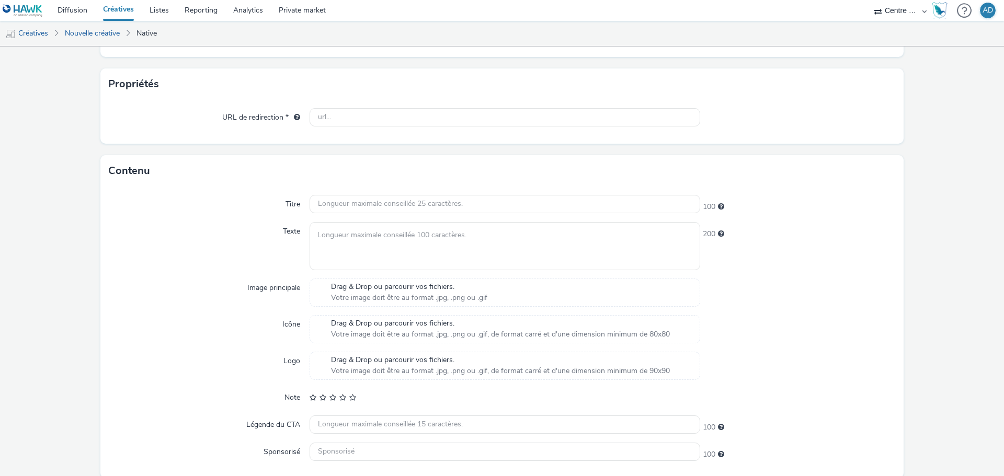
scroll to position [232, 0]
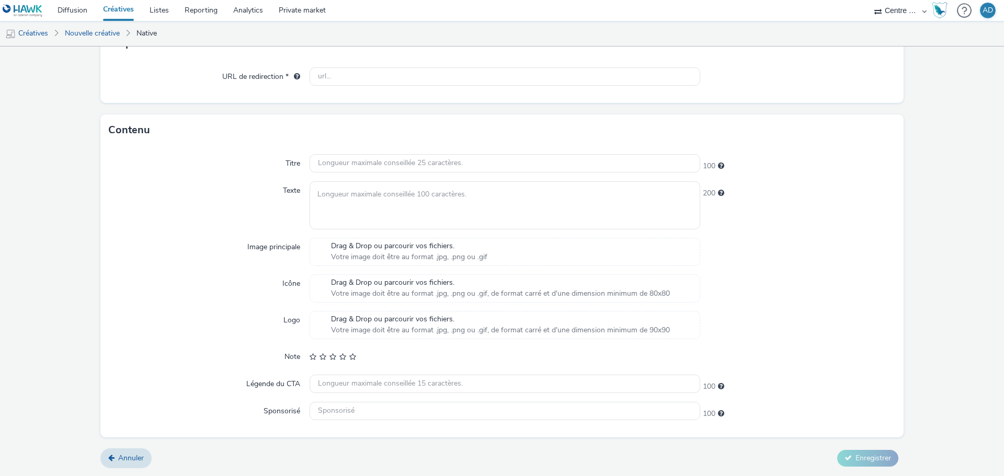
click at [433, 265] on div "Drag & Drop ou parcourir vos fichiers. Votre image doit être au format .jpg, .p…" at bounding box center [505, 252] width 391 height 28
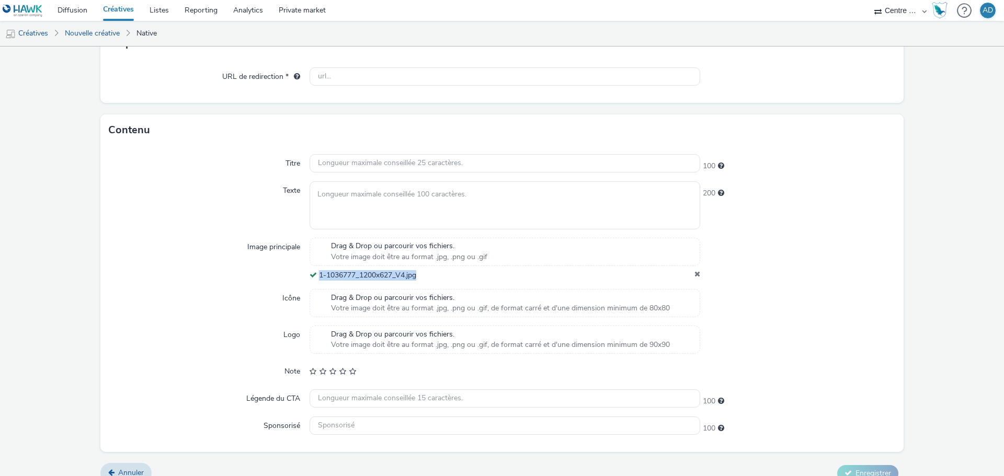
drag, startPoint x: 430, startPoint y: 281, endPoint x: 315, endPoint y: 277, distance: 115.1
click at [315, 277] on div "1-1036777_1200x627_V4.jpg" at bounding box center [505, 275] width 391 height 10
copy span "1-1036777_1200x627_V4.jpg"
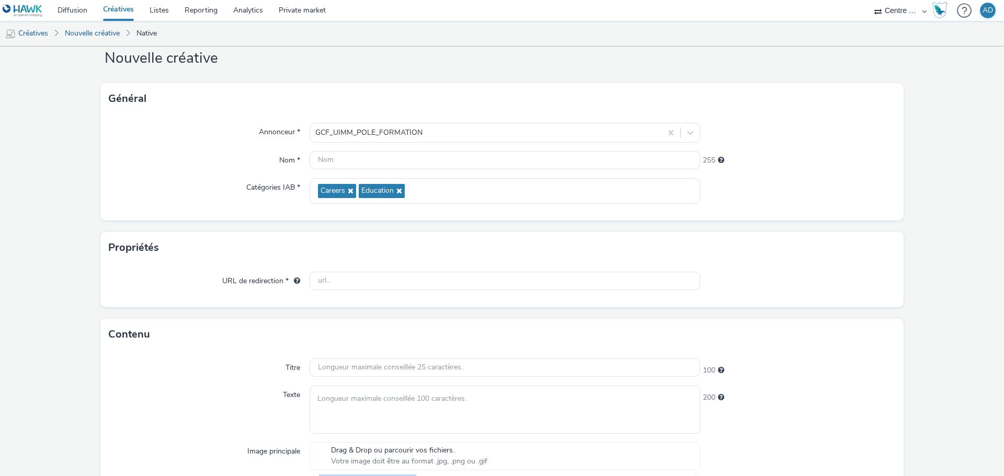
scroll to position [22, 0]
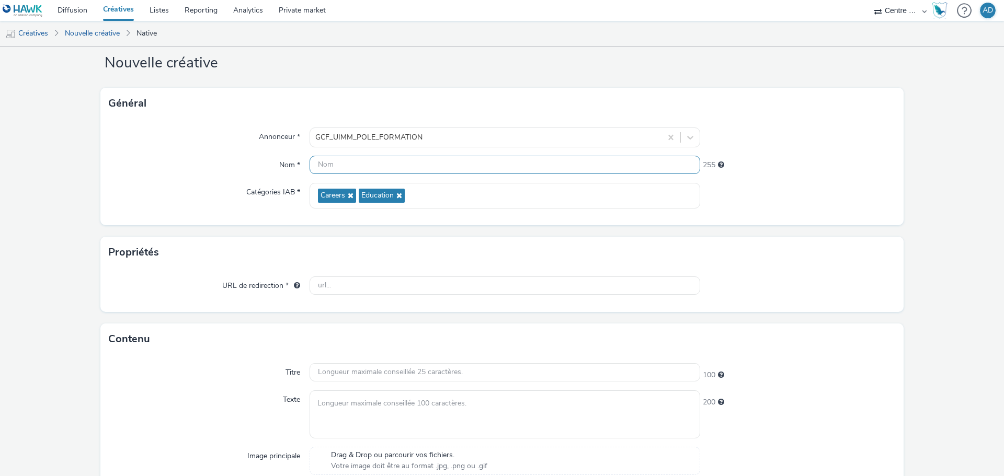
click at [369, 167] on input "text" at bounding box center [505, 165] width 391 height 18
paste input "1-1036777_1200x627_V4.jpg"
type input "1-1036777_1200x627_V4.jpg"
click at [797, 270] on div "URL de redirection *" at bounding box center [501, 290] width 803 height 44
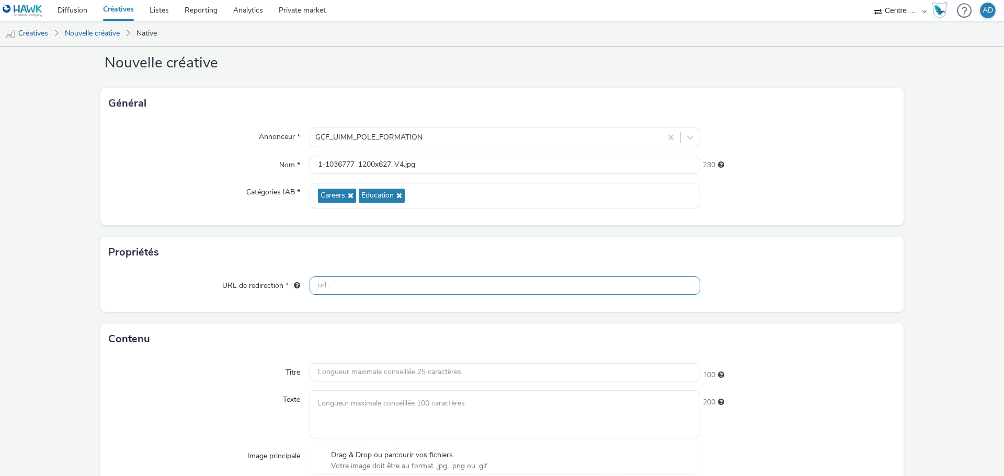
click at [382, 282] on input "text" at bounding box center [505, 286] width 391 height 18
paste input "[URL][DOMAIN_NAME]"
type input "[URL][DOMAIN_NAME]"
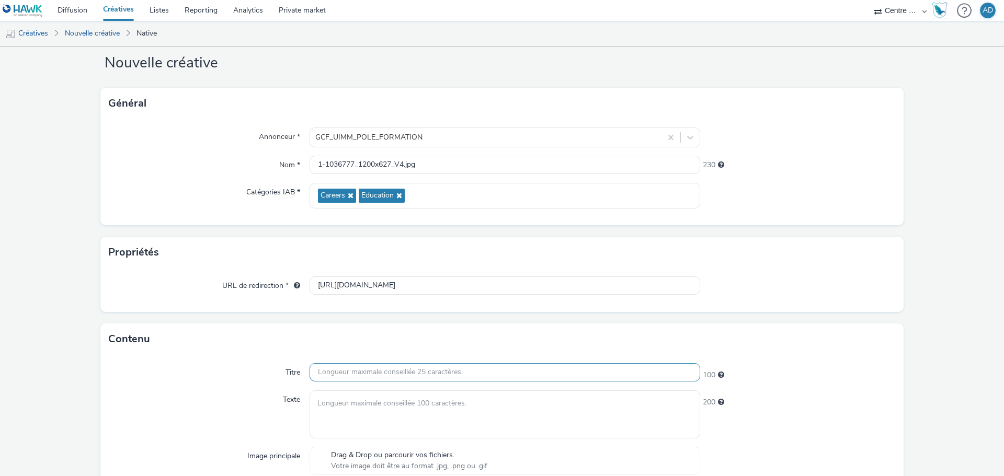
click at [418, 376] on input "text" at bounding box center [505, 372] width 391 height 18
paste input "Besoin d’un alternant ?"
type input "Besoin d’un alternant ?"
click at [417, 397] on textarea at bounding box center [505, 415] width 391 height 48
paste textarea "Des alternants formés et disponibles dès maintenant"
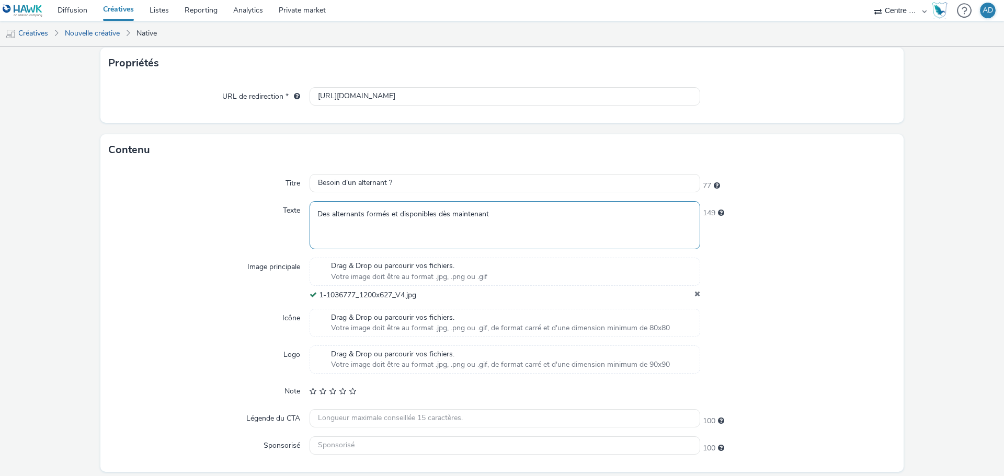
scroll to position [247, 0]
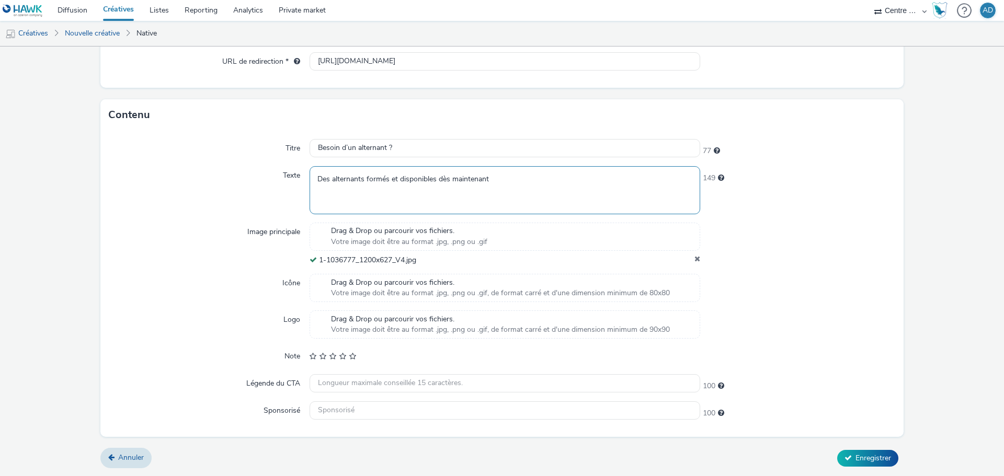
type textarea "Des alternants formés et disponibles dès maintenant"
drag, startPoint x: 401, startPoint y: 415, endPoint x: 426, endPoint y: 412, distance: 25.2
click at [401, 415] on input "text" at bounding box center [505, 411] width 391 height 18
paste input "Pôle Formation 58-89"
type input "Pôle Formation 58-89"
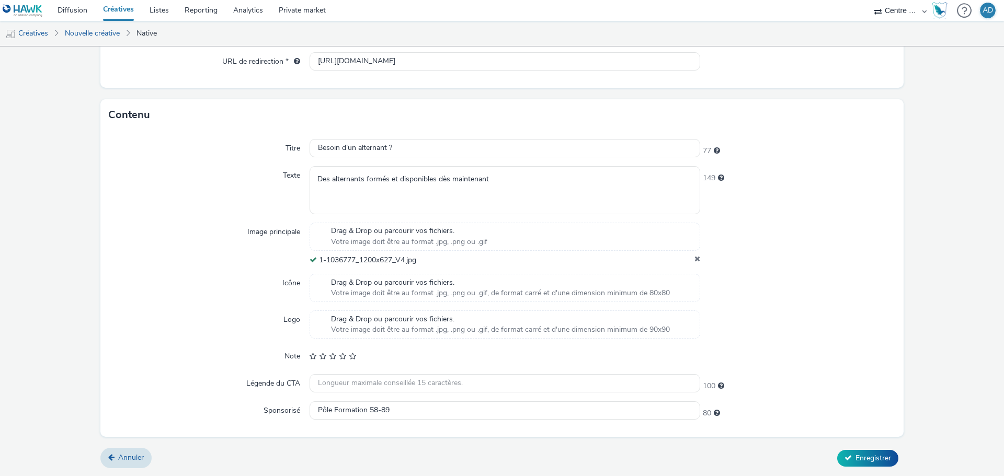
click at [832, 326] on div at bounding box center [798, 325] width 196 height 28
click at [853, 464] on button "Enregistrer" at bounding box center [867, 458] width 61 height 17
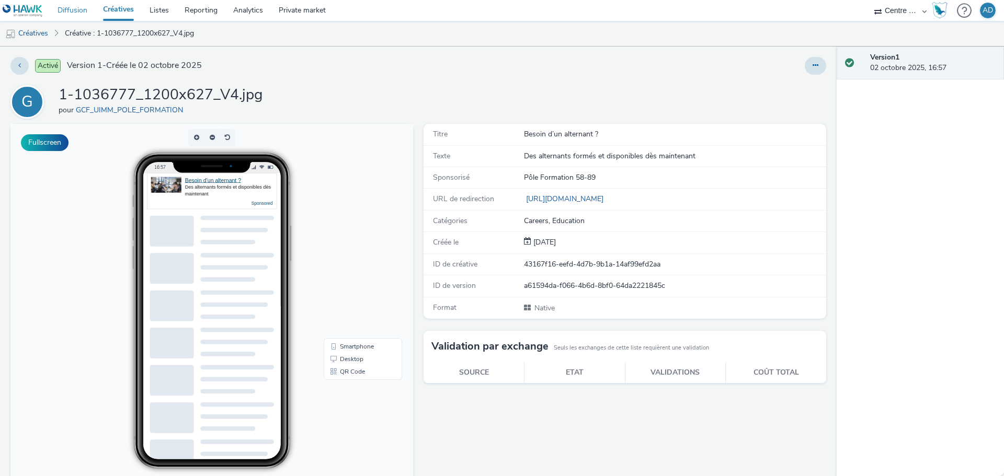
click at [62, 1] on link "Diffusion" at bounding box center [72, 10] width 45 height 21
